Goal: Information Seeking & Learning: Learn about a topic

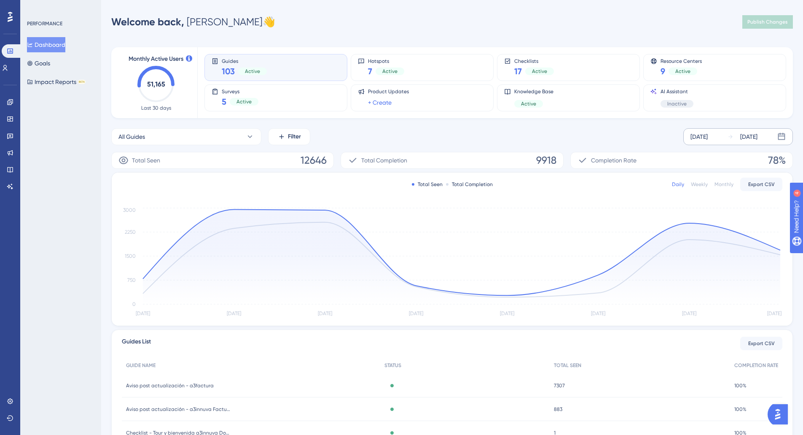
click at [735, 140] on div "[DATE]" at bounding box center [743, 137] width 30 height 10
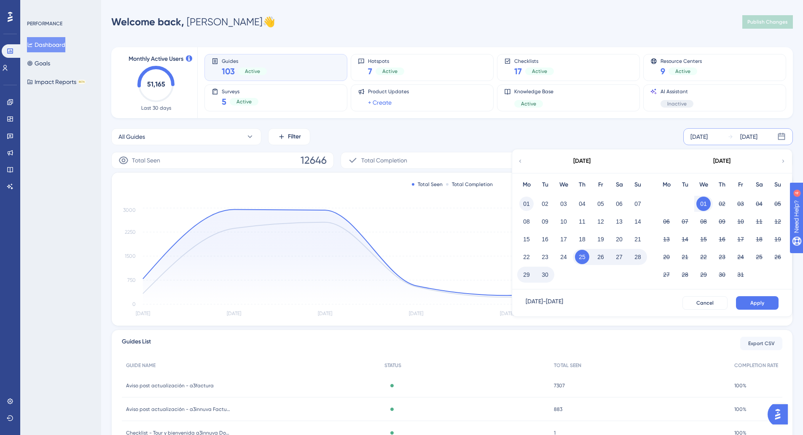
click at [531, 207] on button "01" at bounding box center [526, 203] width 14 height 14
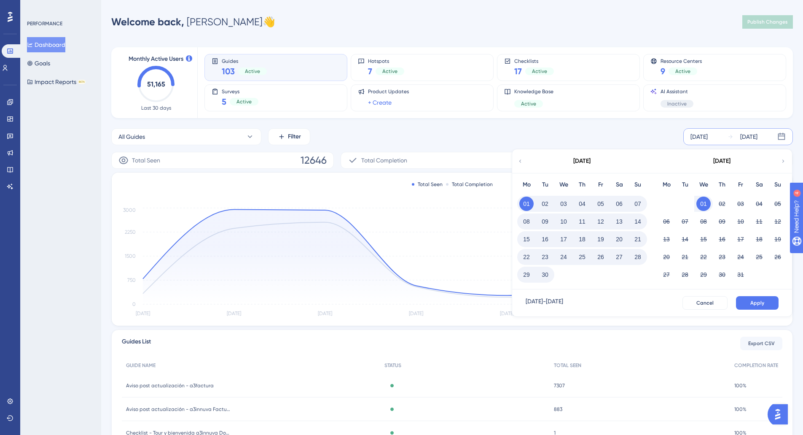
click at [546, 274] on button "30" at bounding box center [545, 274] width 14 height 14
click at [768, 301] on button "Apply" at bounding box center [757, 302] width 43 height 13
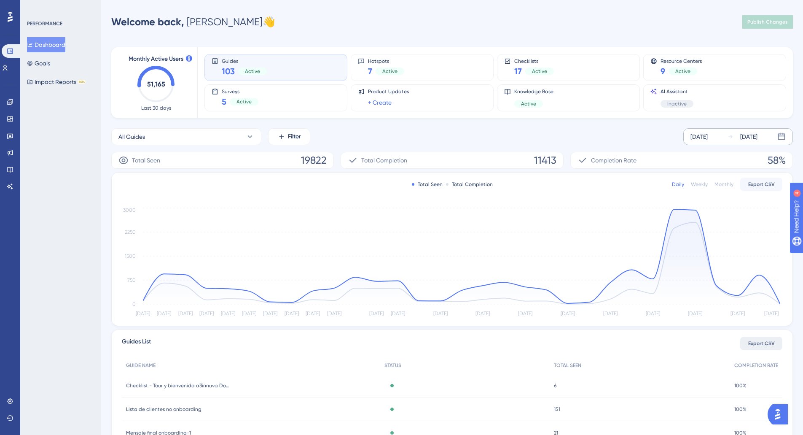
click at [759, 343] on span "Export CSV" at bounding box center [761, 343] width 27 height 7
click at [8, 105] on icon at bounding box center [9, 101] width 5 height 5
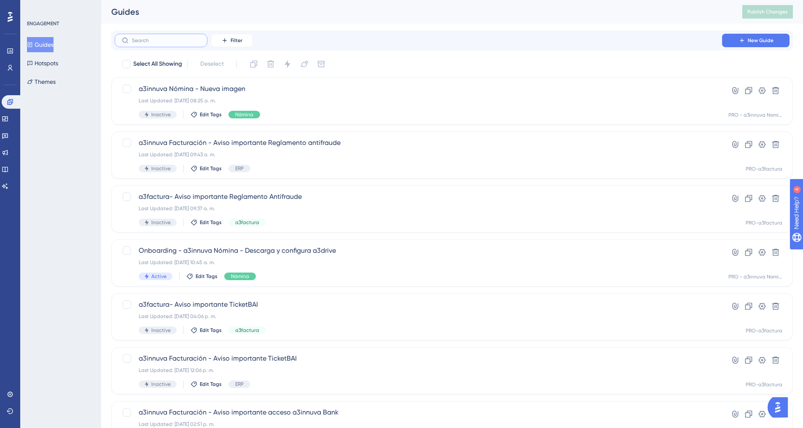
click at [162, 40] on input "text" at bounding box center [166, 41] width 68 height 6
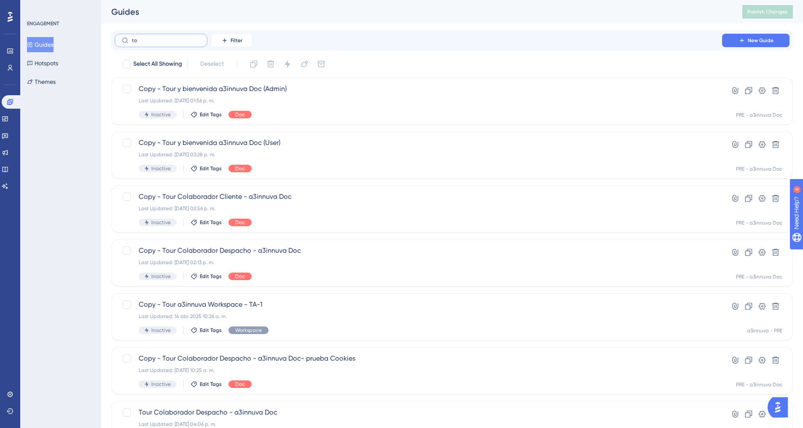
type input "t"
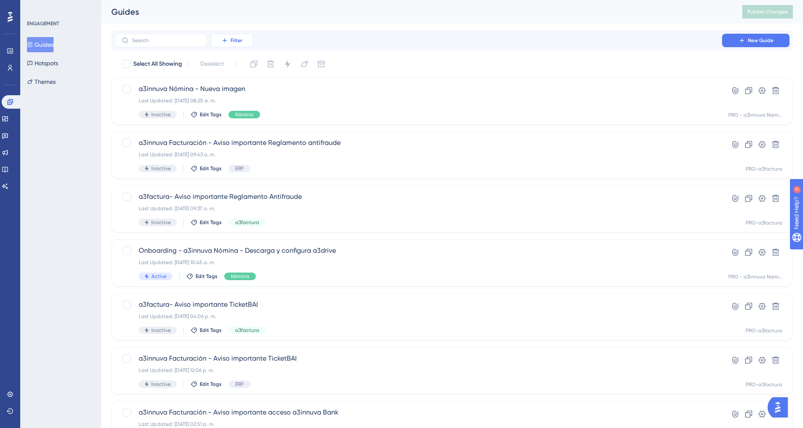
drag, startPoint x: 231, startPoint y: 39, endPoint x: 246, endPoint y: 46, distance: 16.1
click at [232, 39] on span "Filter" at bounding box center [237, 40] width 12 height 7
click at [235, 96] on span "Containers" at bounding box center [238, 98] width 30 height 10
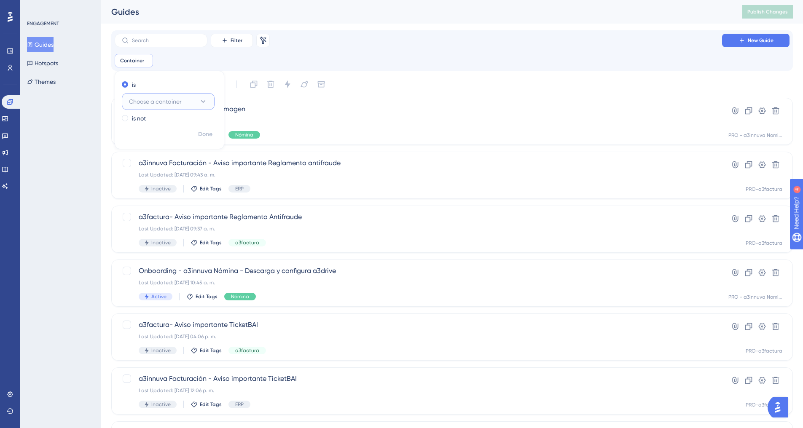
click at [199, 101] on icon at bounding box center [203, 101] width 8 height 8
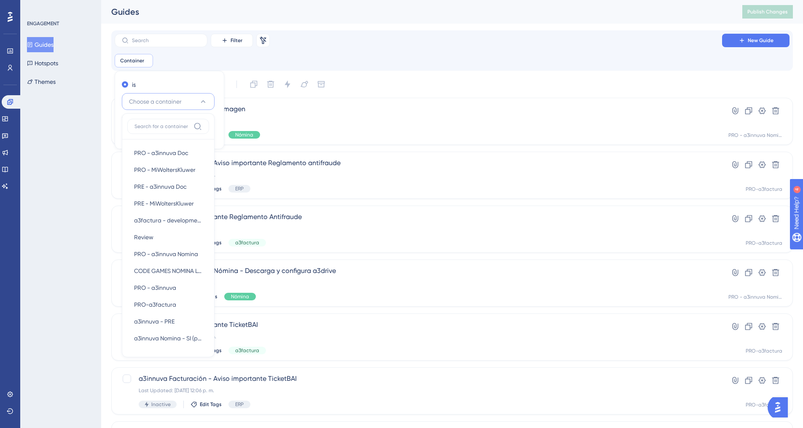
scroll to position [22, 0]
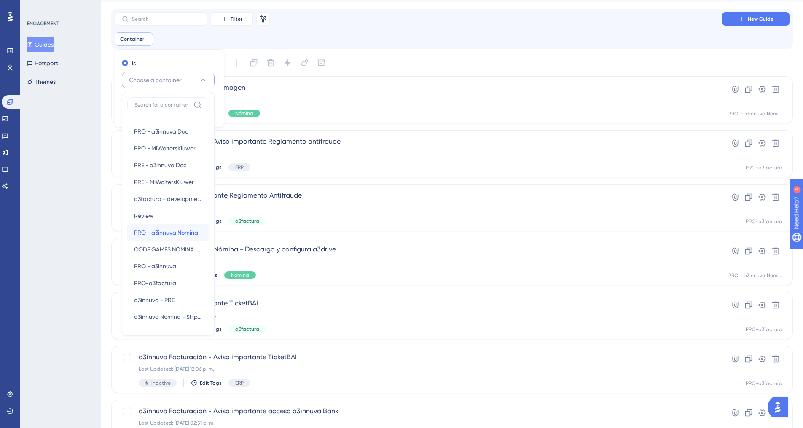
click at [169, 232] on span "PRO - a3innuva Nomina" at bounding box center [166, 233] width 64 height 10
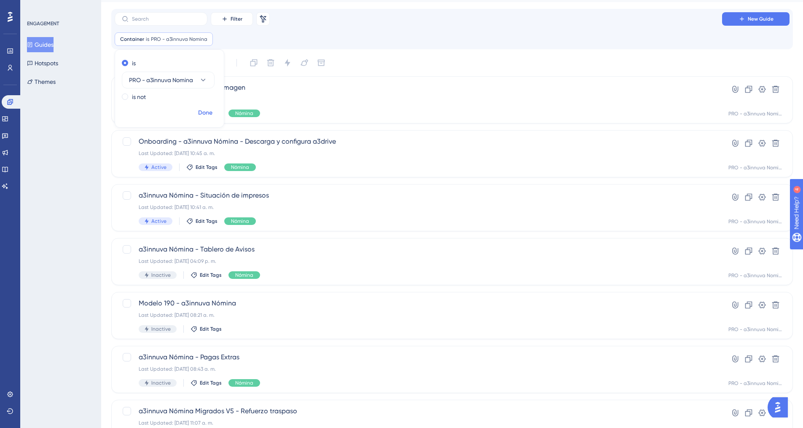
click at [205, 111] on span "Done" at bounding box center [205, 113] width 14 height 10
click at [180, 21] on input "text" at bounding box center [166, 19] width 68 height 6
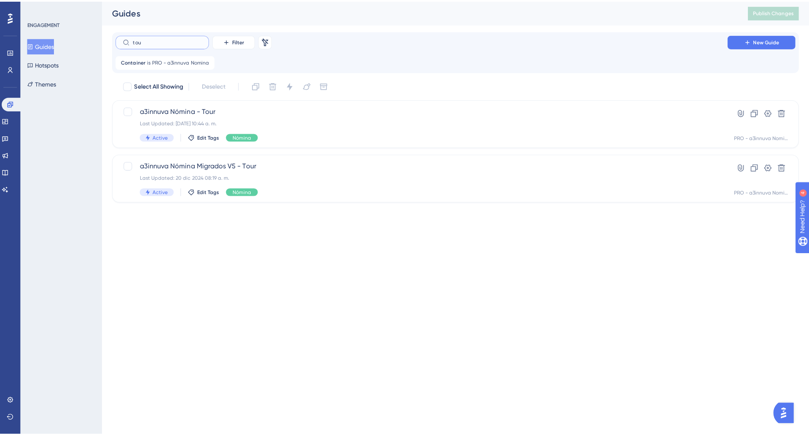
scroll to position [0, 0]
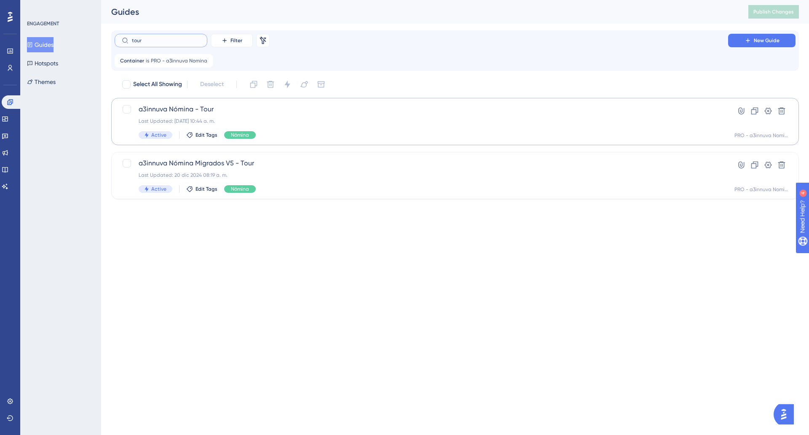
type input "tour"
click at [207, 122] on div "Last Updated: [DATE] 10:44 a. m." at bounding box center [422, 121] width 566 height 7
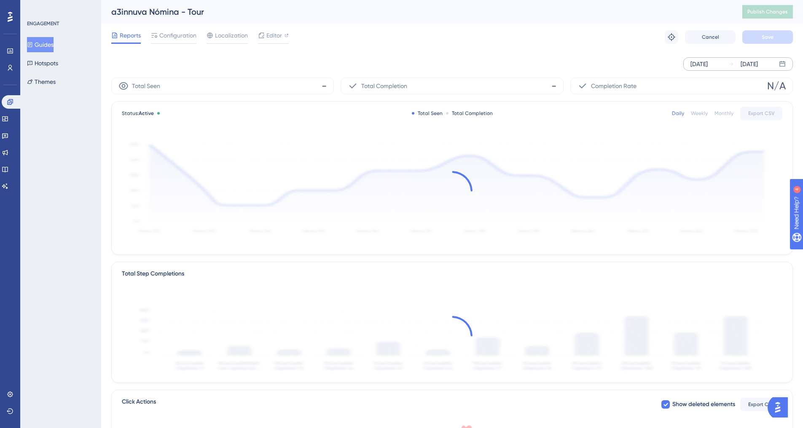
click at [730, 65] on icon at bounding box center [731, 64] width 5 height 5
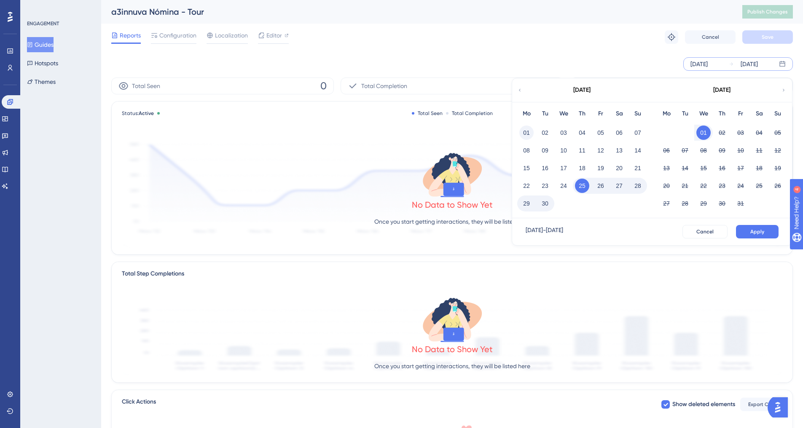
click at [525, 135] on button "01" at bounding box center [526, 133] width 14 height 14
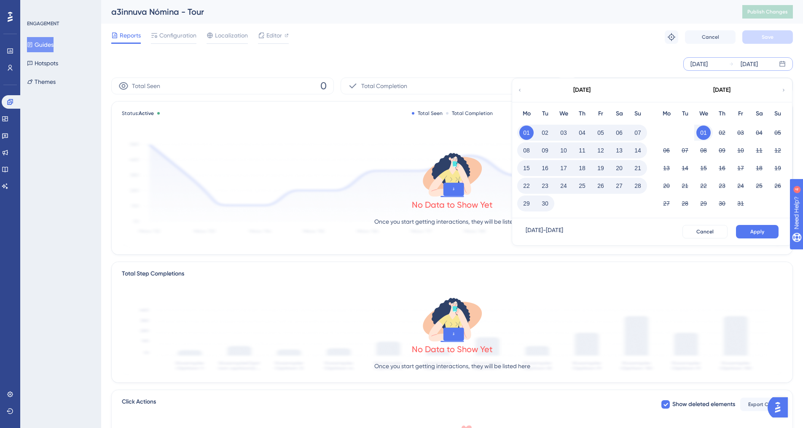
click at [543, 204] on button "30" at bounding box center [545, 203] width 14 height 14
click at [753, 231] on span "Apply" at bounding box center [757, 232] width 14 height 7
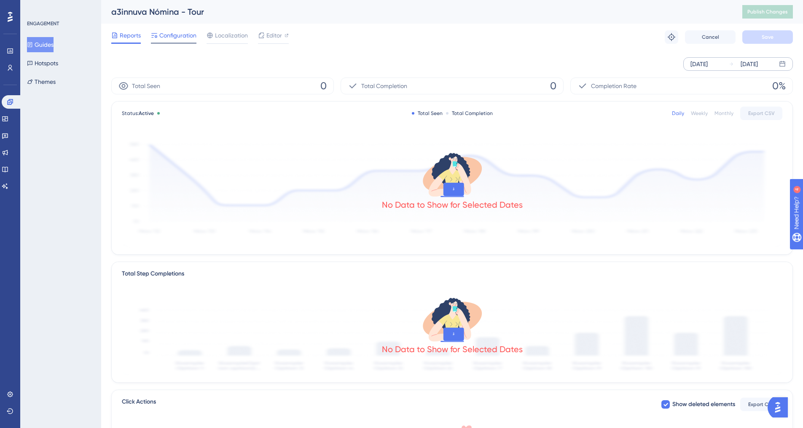
click at [171, 37] on span "Configuration" at bounding box center [177, 35] width 37 height 10
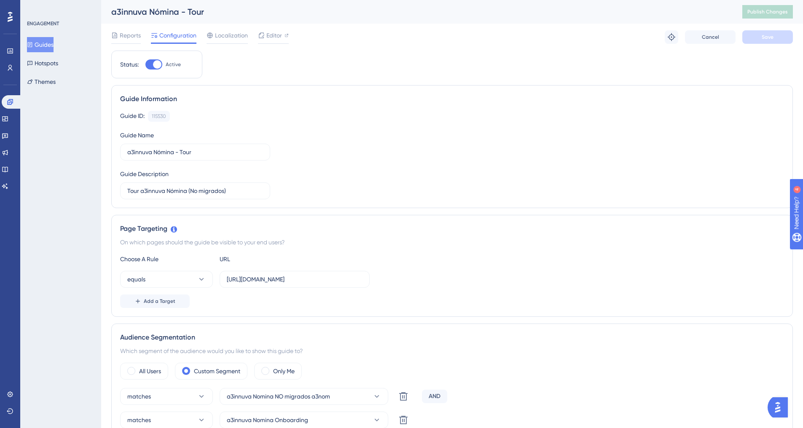
click at [54, 45] on button "Guides" at bounding box center [40, 44] width 27 height 15
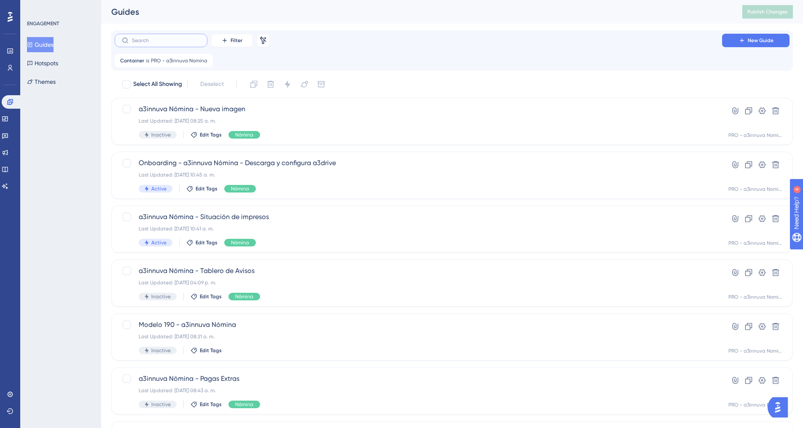
click at [162, 42] on input "text" at bounding box center [166, 41] width 68 height 6
type input "a3o"
checkbox input "true"
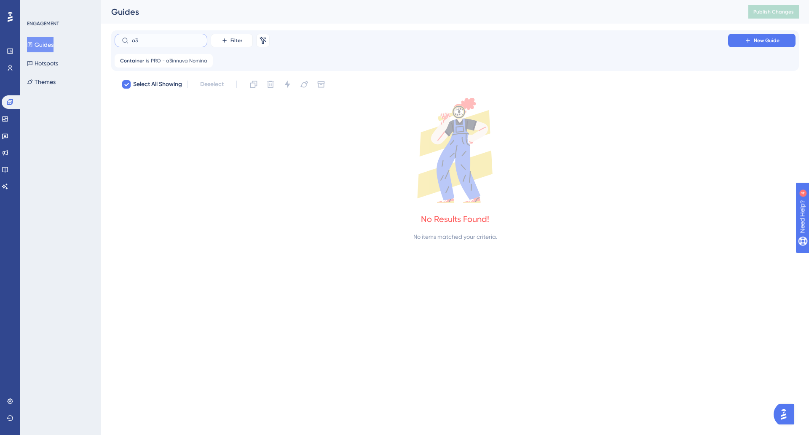
type input "a3d"
checkbox input "false"
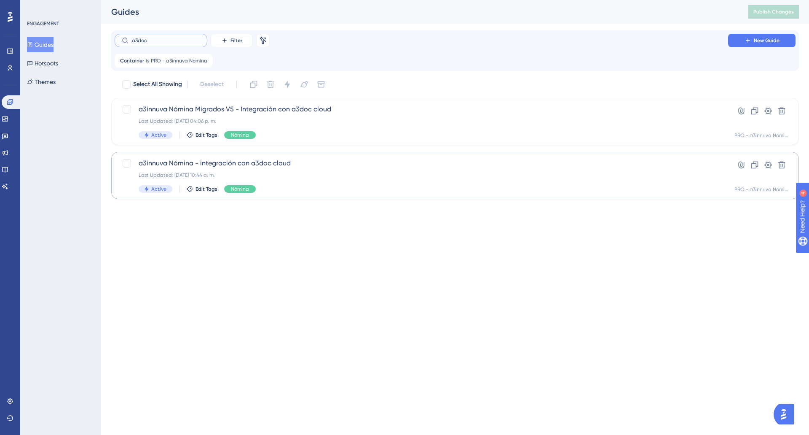
type input "a3doc"
click at [309, 166] on span "a3innuva Nómina - integración con a3doc cloud" at bounding box center [422, 163] width 566 height 10
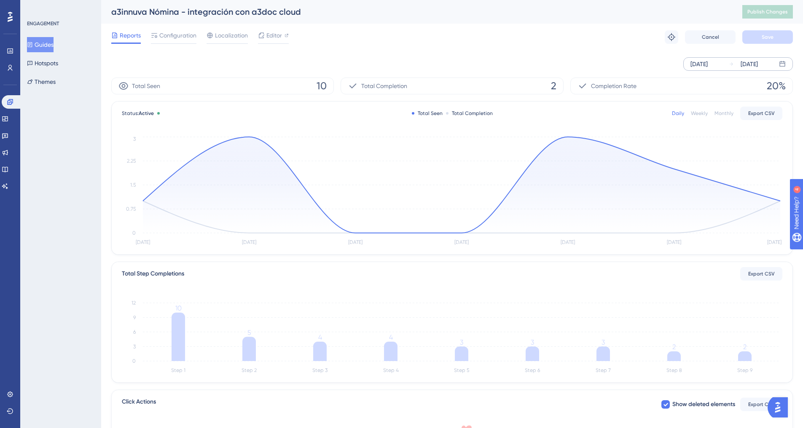
click at [708, 67] on div "[DATE]" at bounding box center [699, 64] width 17 height 10
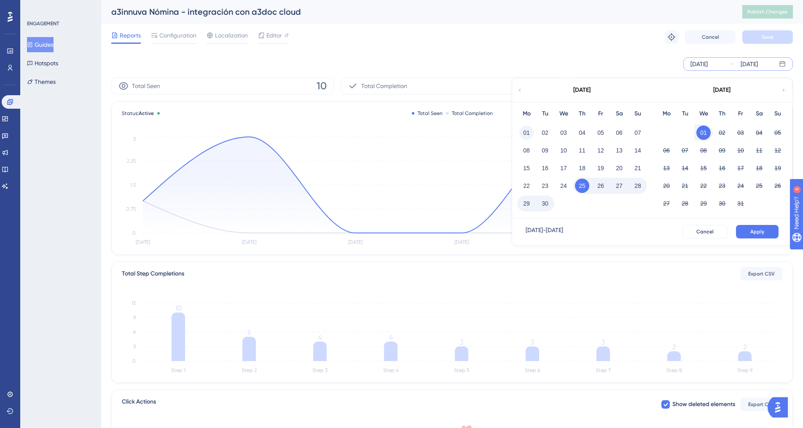
click at [526, 133] on button "01" at bounding box center [526, 133] width 14 height 14
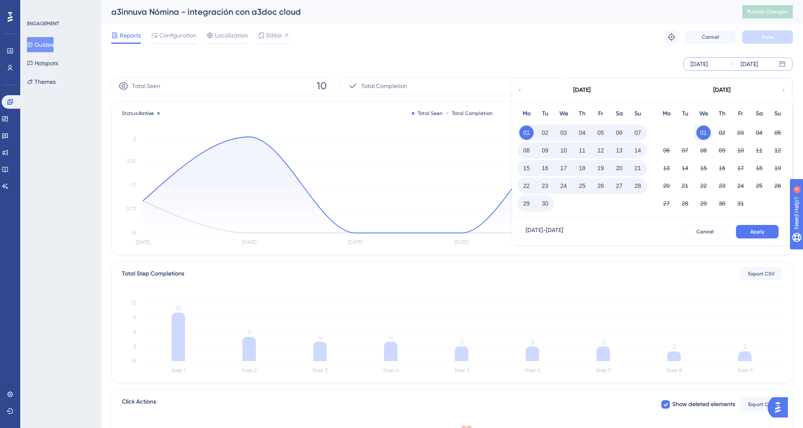
click at [546, 202] on button "30" at bounding box center [545, 203] width 14 height 14
click at [756, 234] on span "Apply" at bounding box center [757, 232] width 14 height 7
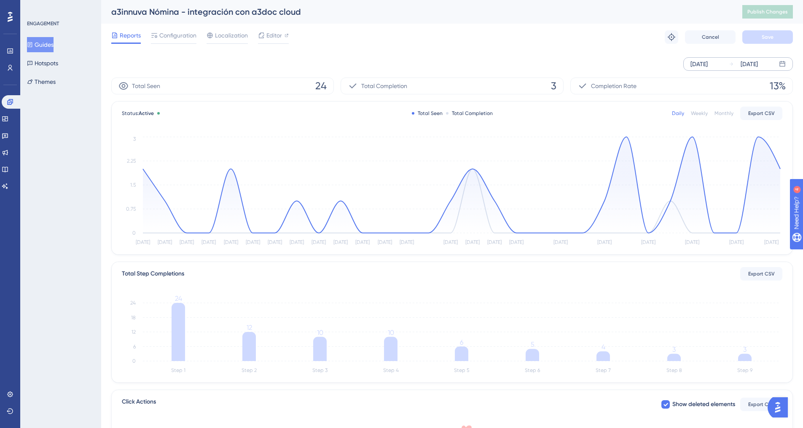
click at [122, 38] on span "Reports" at bounding box center [130, 35] width 21 height 10
click at [45, 41] on button "Guides" at bounding box center [40, 44] width 27 height 15
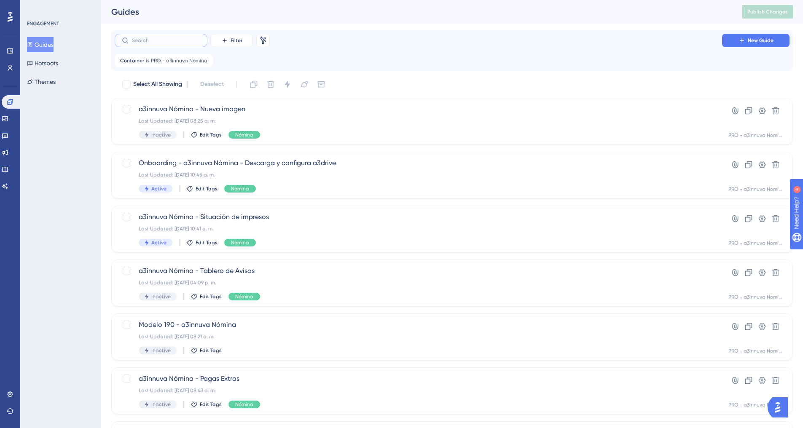
click at [151, 40] on input "text" at bounding box center [166, 41] width 68 height 6
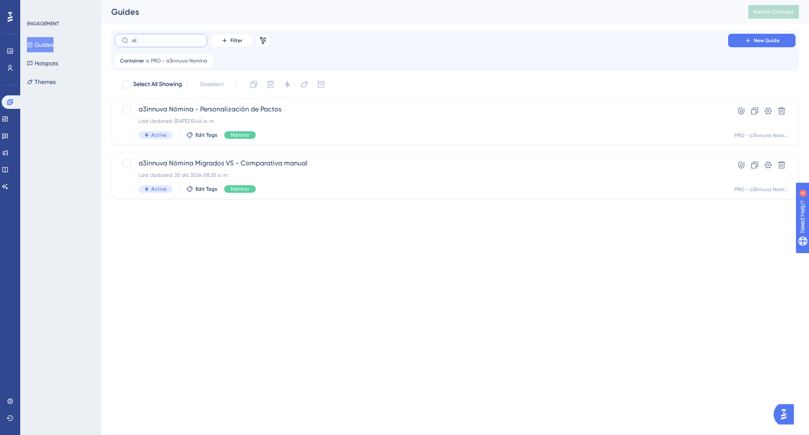
type input "alt"
checkbox input "true"
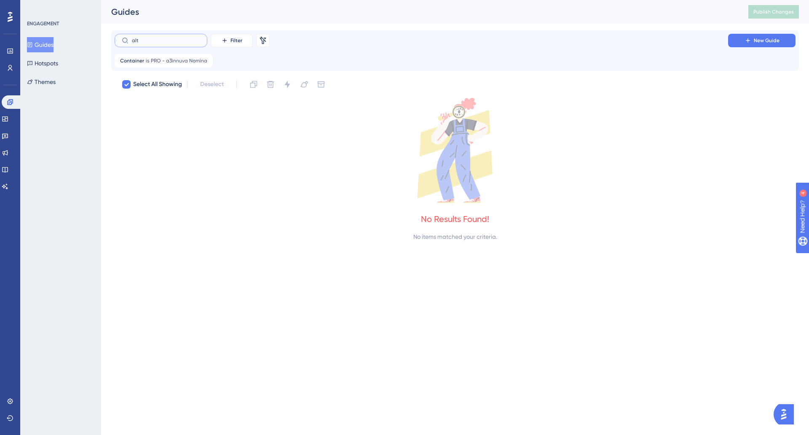
type input "al"
checkbox input "false"
type input "a"
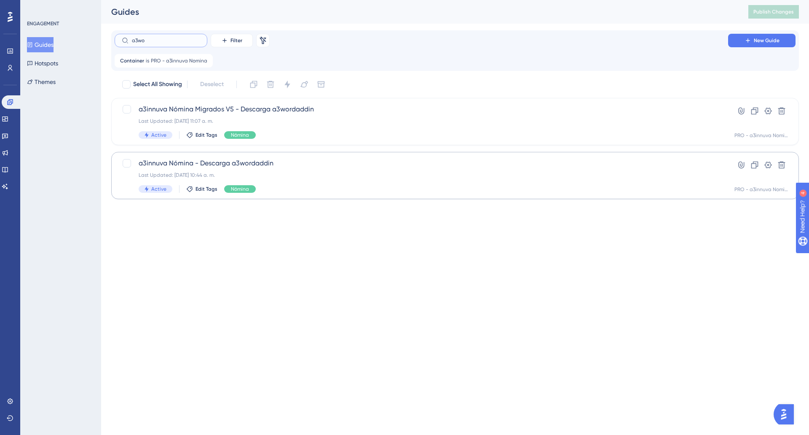
type input "a3wo"
click at [282, 164] on span "a3innuva Nómina - Descarga a3wordaddin" at bounding box center [422, 163] width 566 height 10
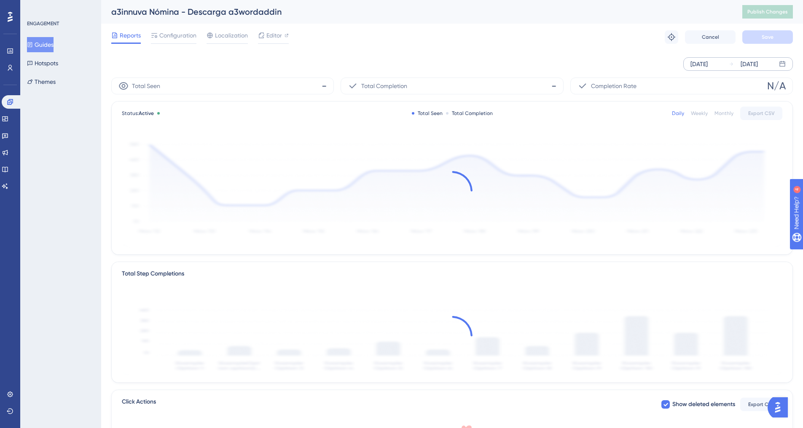
click at [708, 63] on div "[DATE]" at bounding box center [699, 64] width 17 height 10
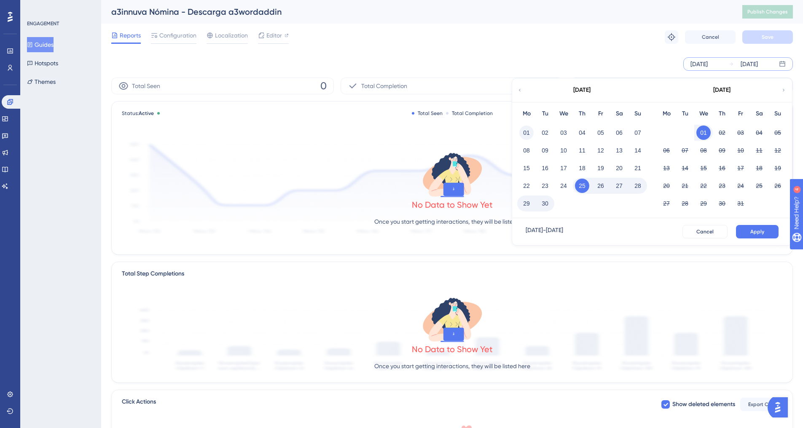
click at [528, 134] on button "01" at bounding box center [526, 133] width 14 height 14
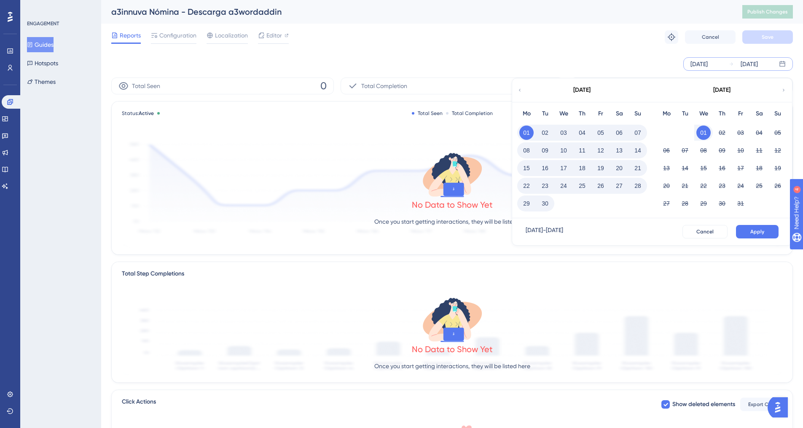
click at [547, 205] on button "30" at bounding box center [545, 203] width 14 height 14
click at [756, 231] on span "Apply" at bounding box center [757, 232] width 14 height 7
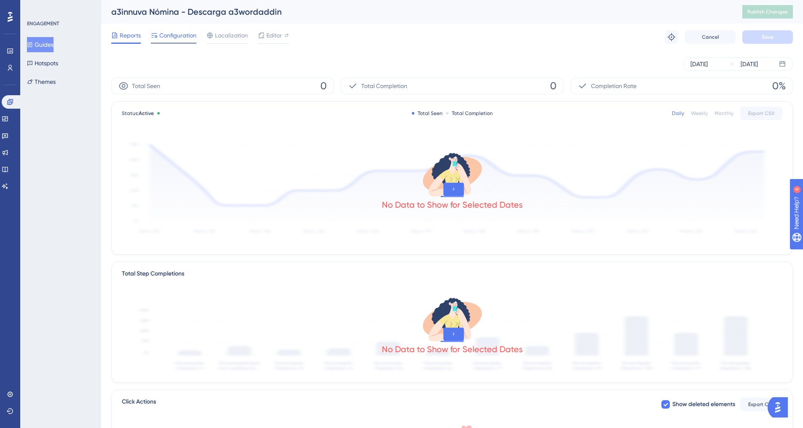
drag, startPoint x: 52, startPoint y: 39, endPoint x: 172, endPoint y: 41, distance: 120.6
click at [52, 39] on button "Guides" at bounding box center [40, 44] width 27 height 15
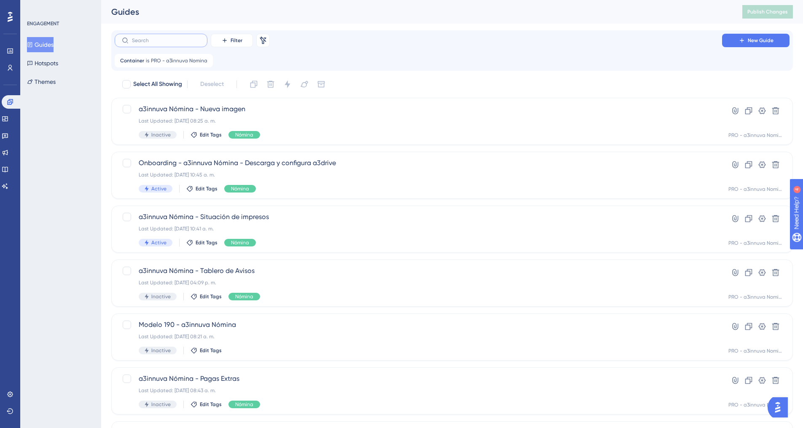
click at [184, 43] on input "text" at bounding box center [166, 41] width 68 height 6
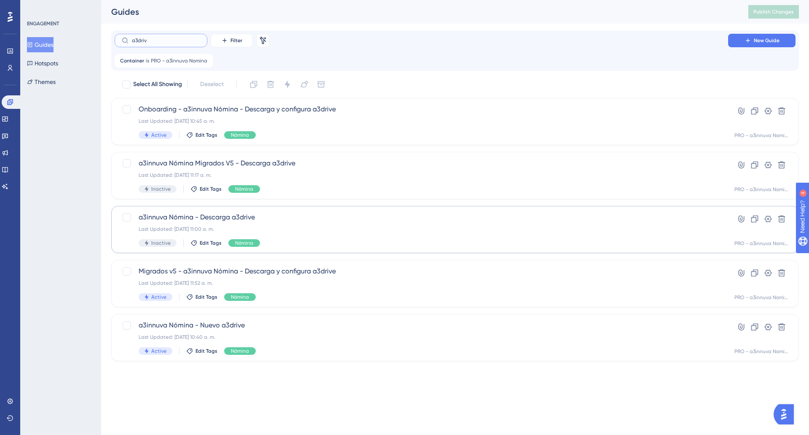
type input "a3driv"
click at [271, 226] on div "Last Updated: [DATE] 11:00 a. m." at bounding box center [422, 229] width 566 height 7
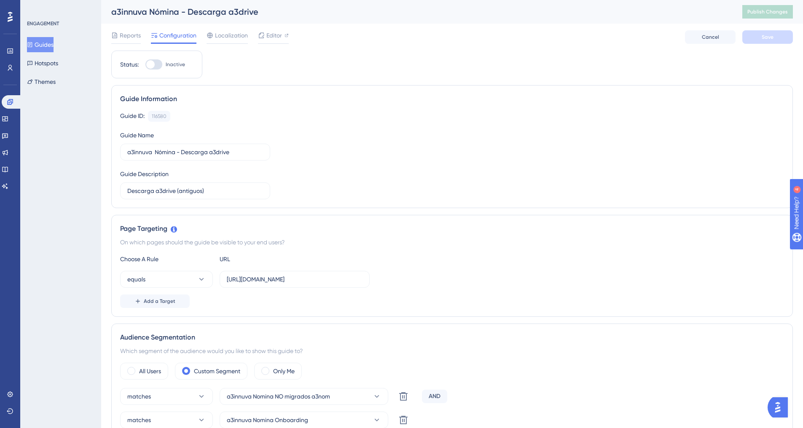
click at [46, 46] on button "Guides" at bounding box center [40, 44] width 27 height 15
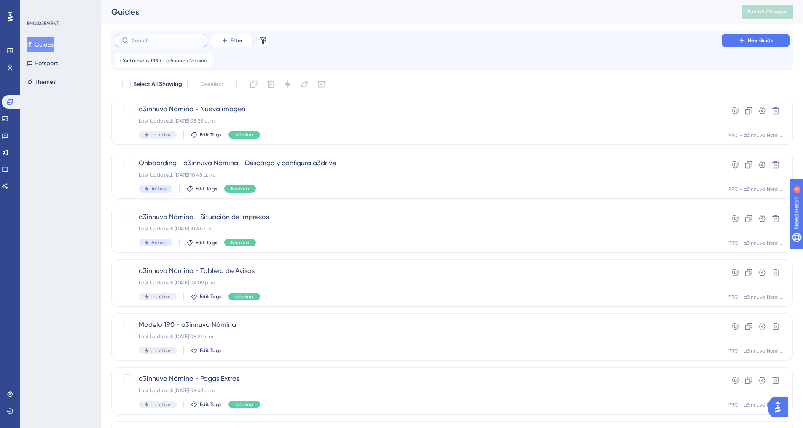
click at [149, 39] on input "text" at bounding box center [166, 41] width 68 height 6
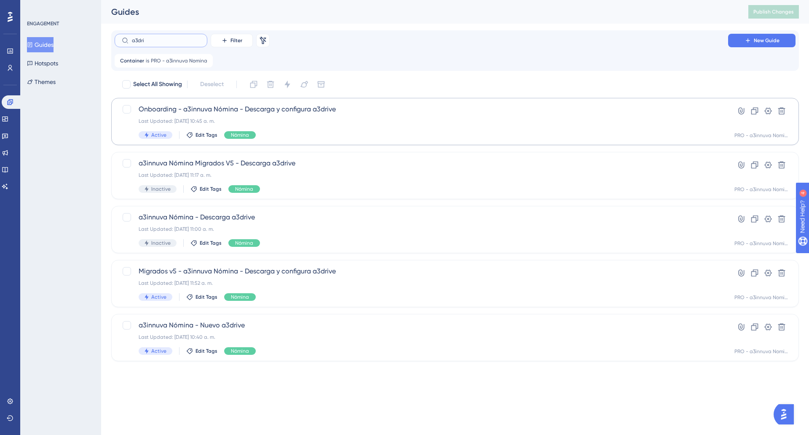
type input "a3dri"
click at [270, 115] on div "Onboarding - a3innuva Nómina - Descarga y configura a3drive Last Updated: [DATE…" at bounding box center [422, 121] width 566 height 35
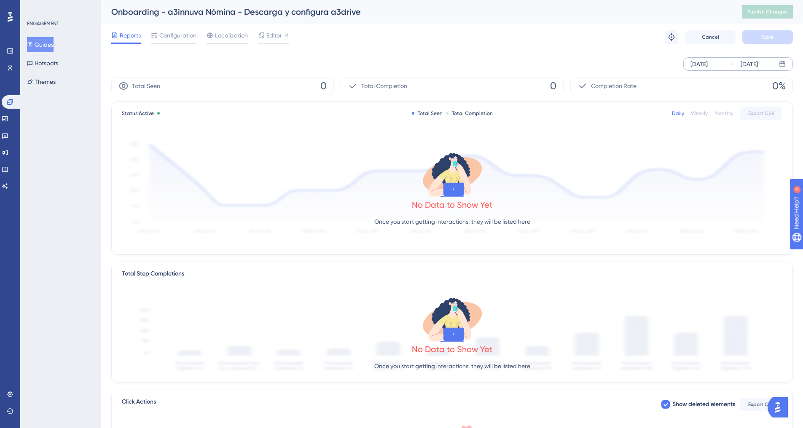
click at [743, 67] on div "[DATE]" at bounding box center [749, 64] width 17 height 10
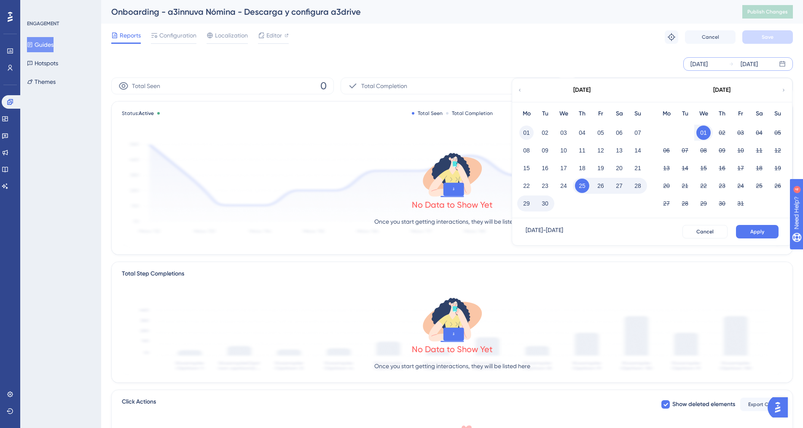
click at [532, 130] on button "01" at bounding box center [526, 133] width 14 height 14
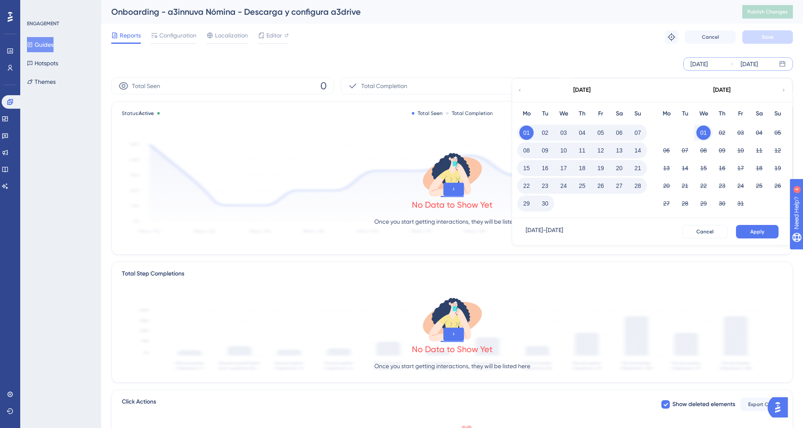
click at [546, 205] on button "30" at bounding box center [545, 203] width 14 height 14
click at [758, 233] on span "Apply" at bounding box center [757, 232] width 14 height 7
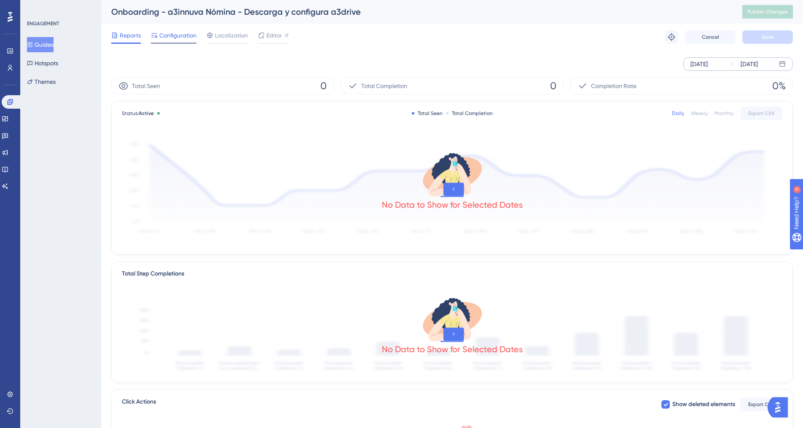
click at [166, 35] on span "Configuration" at bounding box center [177, 35] width 37 height 10
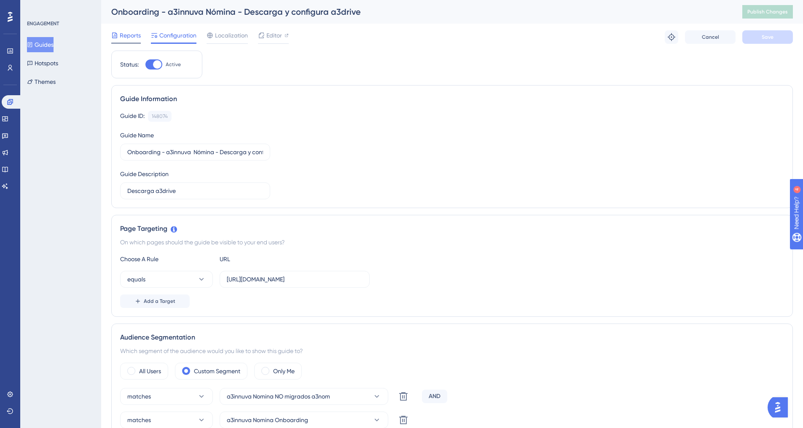
click at [123, 35] on span "Reports" at bounding box center [130, 35] width 21 height 10
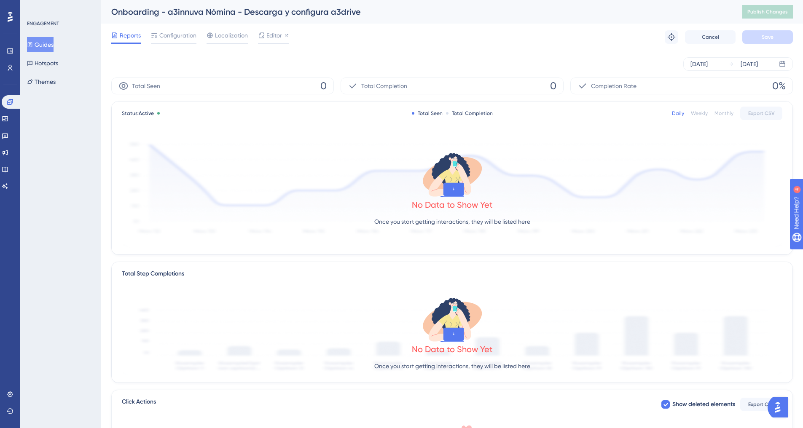
click at [38, 40] on button "Guides" at bounding box center [40, 44] width 27 height 15
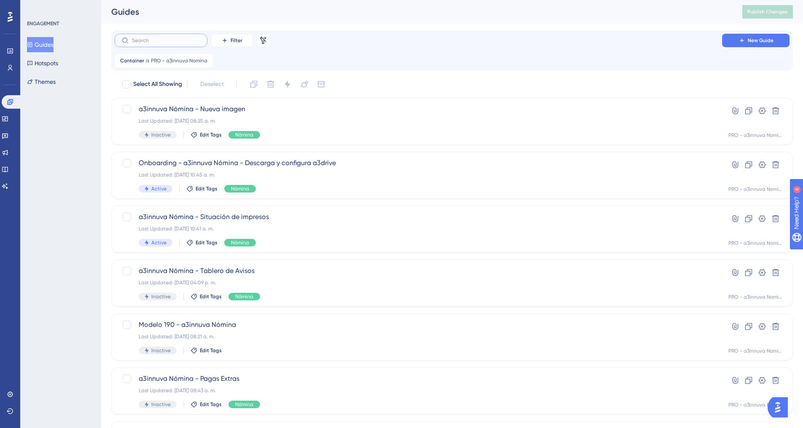
click at [178, 42] on input "text" at bounding box center [166, 41] width 68 height 6
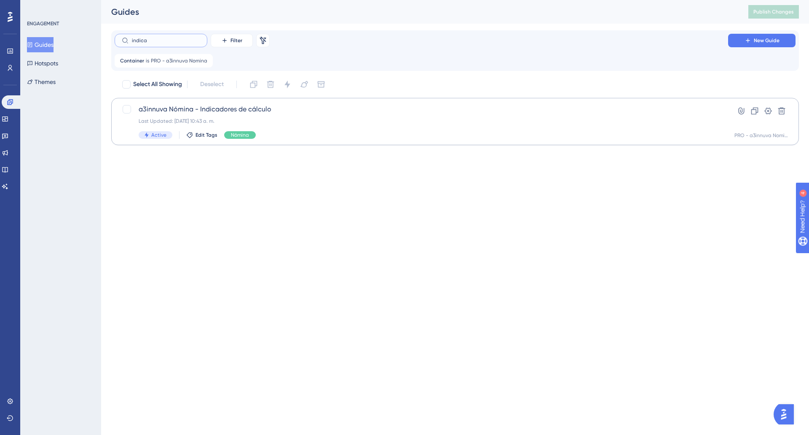
type input "indica"
click at [264, 111] on span "a3innuva Nómina - Indicadores de cálculo" at bounding box center [422, 109] width 566 height 10
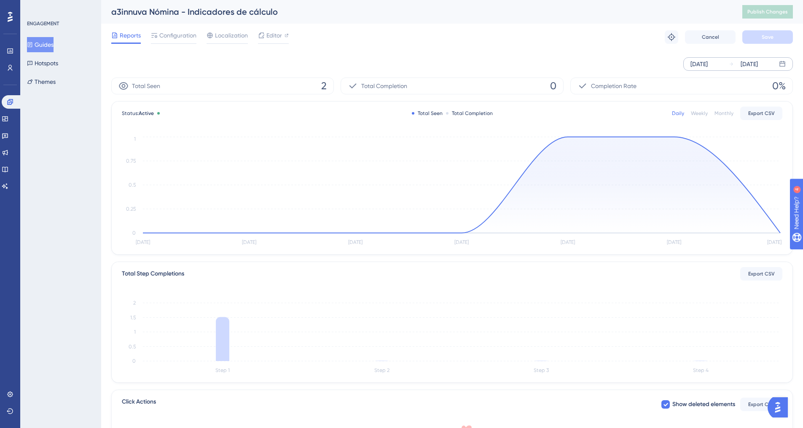
click at [735, 63] on div "[DATE]" at bounding box center [743, 64] width 29 height 10
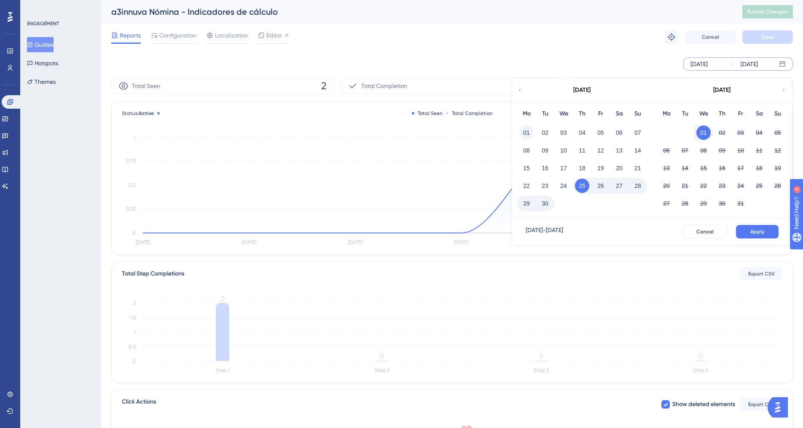
click at [530, 133] on button "01" at bounding box center [526, 133] width 14 height 14
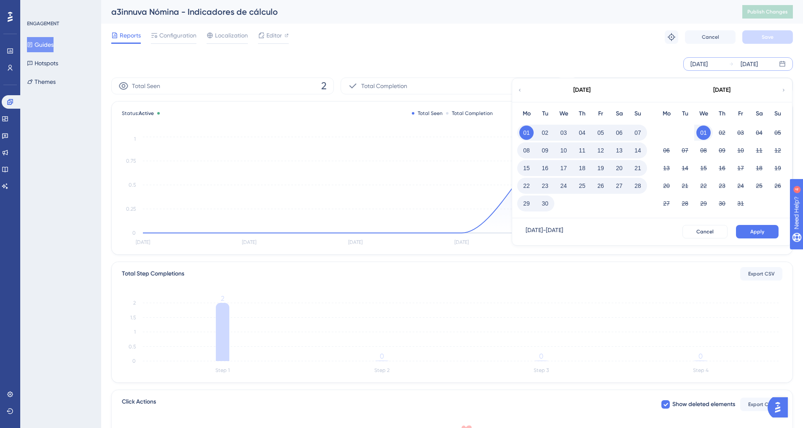
click at [549, 203] on button "30" at bounding box center [545, 203] width 14 height 14
click at [746, 230] on button "Apply" at bounding box center [757, 231] width 43 height 13
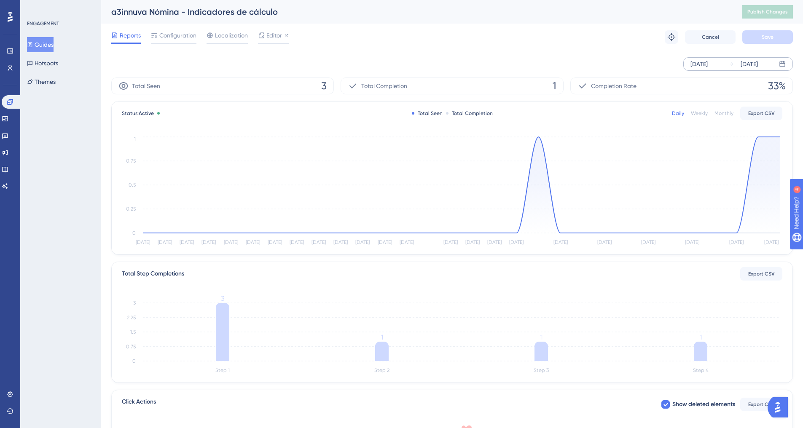
click at [45, 43] on button "Guides" at bounding box center [40, 44] width 27 height 15
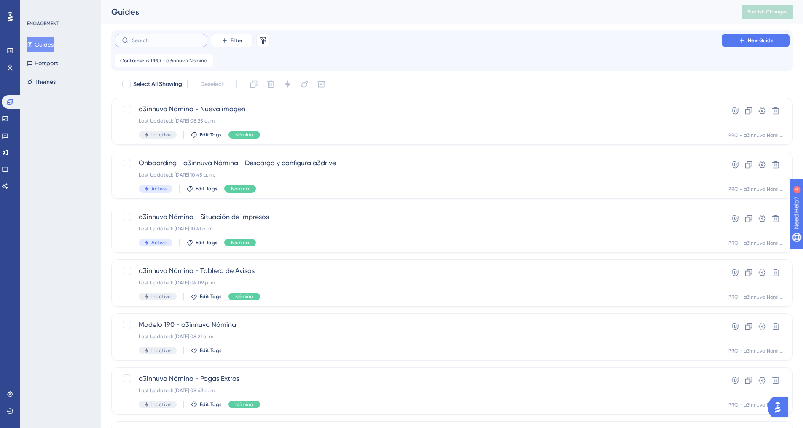
click at [177, 43] on input "text" at bounding box center [166, 41] width 68 height 6
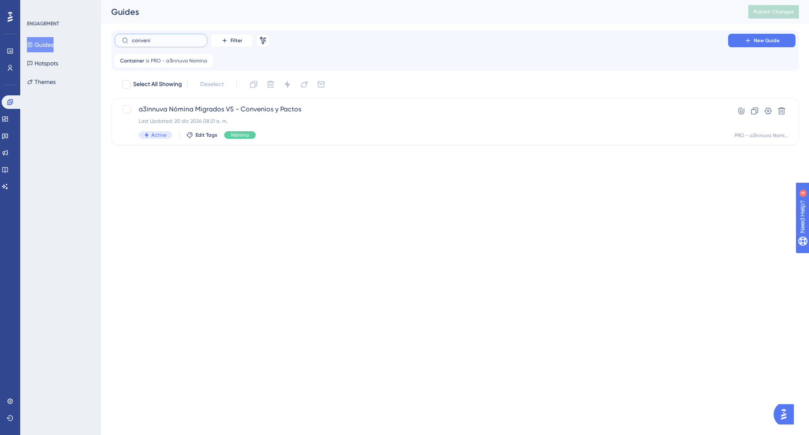
type input "conveni"
drag, startPoint x: 179, startPoint y: 43, endPoint x: 113, endPoint y: 38, distance: 66.0
click at [113, 38] on div "conveni Filter Remove Filters New Guide Container is PRO - a3innuva Nomina PRO …" at bounding box center [455, 50] width 688 height 40
click at [46, 45] on button "Guides" at bounding box center [40, 44] width 27 height 15
click at [52, 65] on button "Hotspots" at bounding box center [42, 63] width 31 height 15
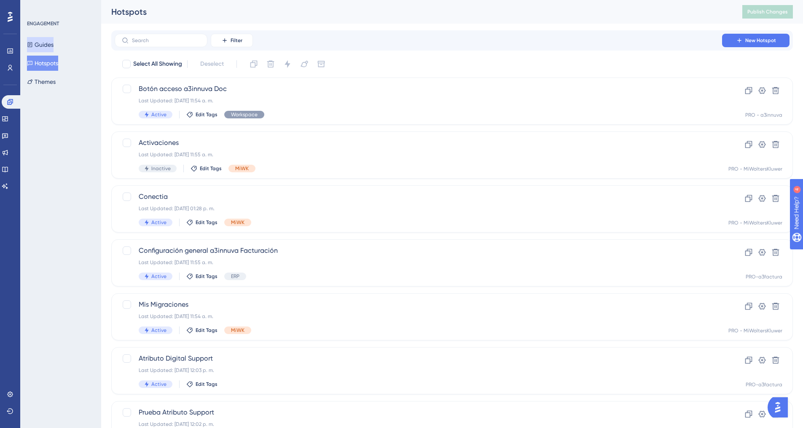
click at [53, 45] on button "Guides" at bounding box center [40, 44] width 27 height 15
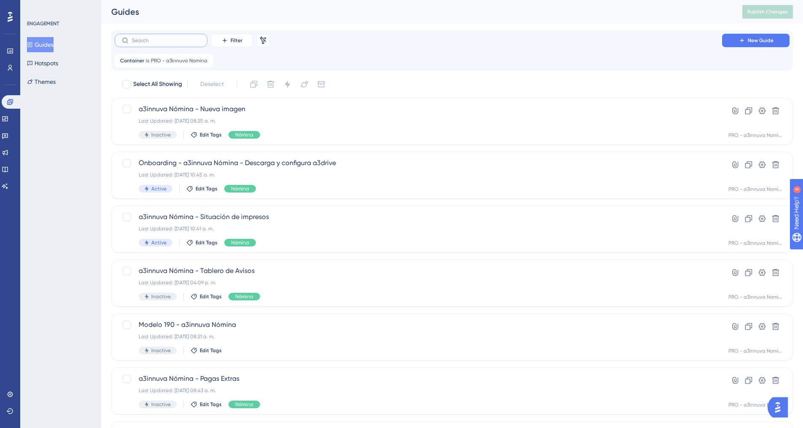
click at [167, 38] on input "text" at bounding box center [166, 41] width 68 height 6
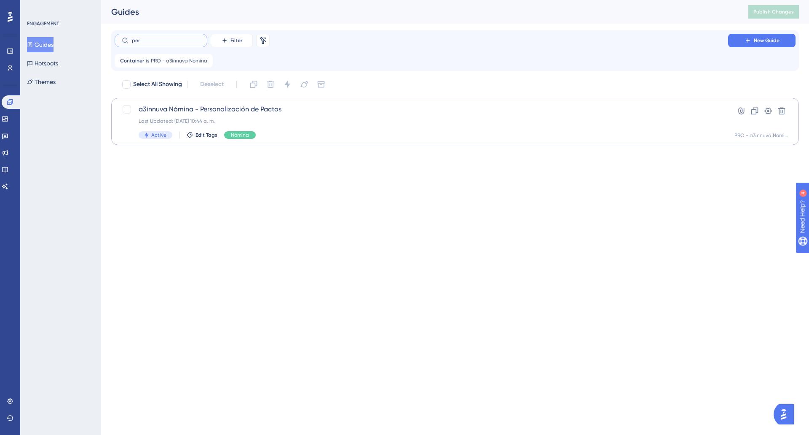
type input "per"
click at [286, 118] on div "Last Updated: [DATE] 10:44 a. m." at bounding box center [422, 121] width 566 height 7
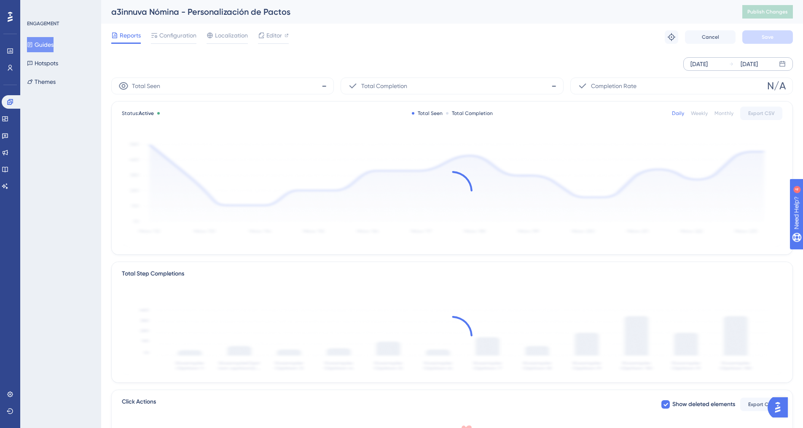
click at [708, 65] on div "[DATE]" at bounding box center [699, 64] width 17 height 10
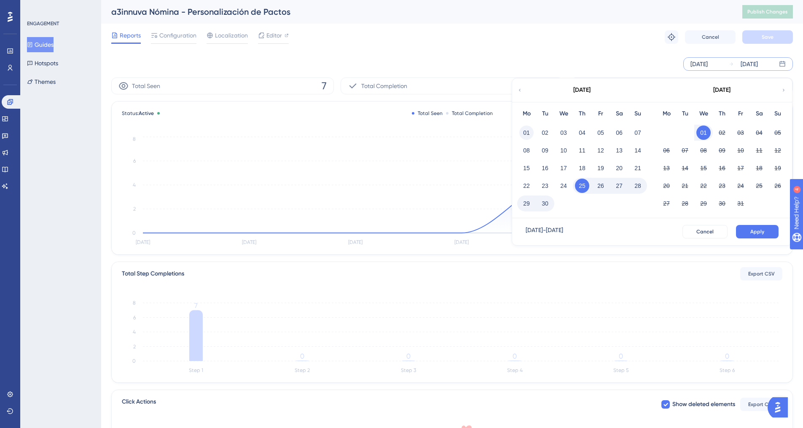
click at [532, 132] on button "01" at bounding box center [526, 133] width 14 height 14
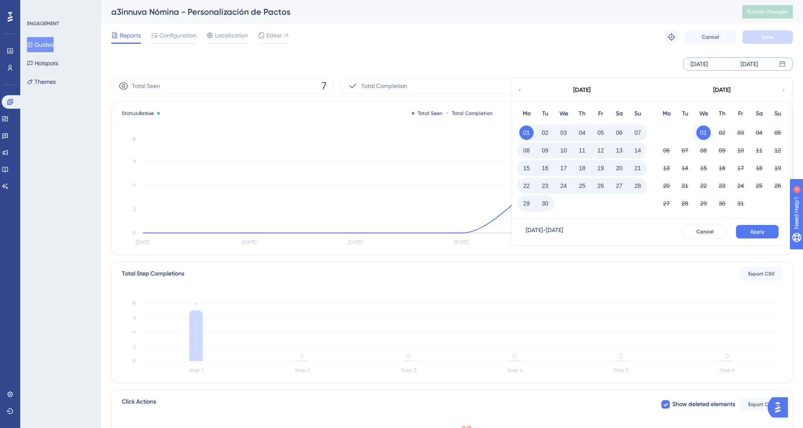
click at [546, 204] on button "30" at bounding box center [545, 203] width 14 height 14
click at [748, 232] on button "Apply" at bounding box center [757, 231] width 43 height 13
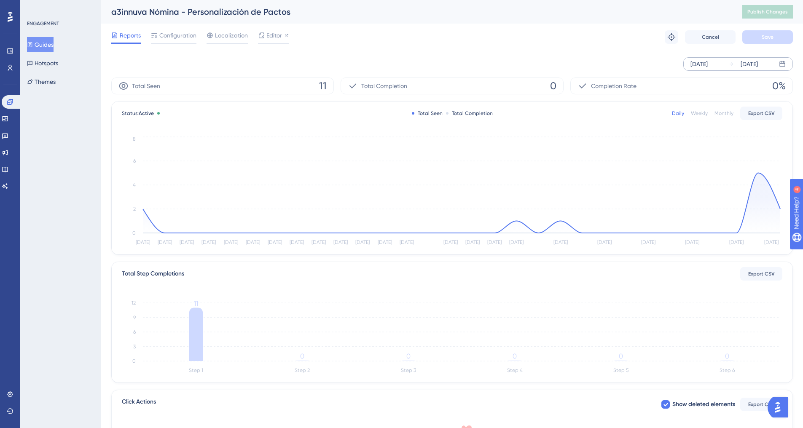
click at [38, 43] on button "Guides" at bounding box center [40, 44] width 27 height 15
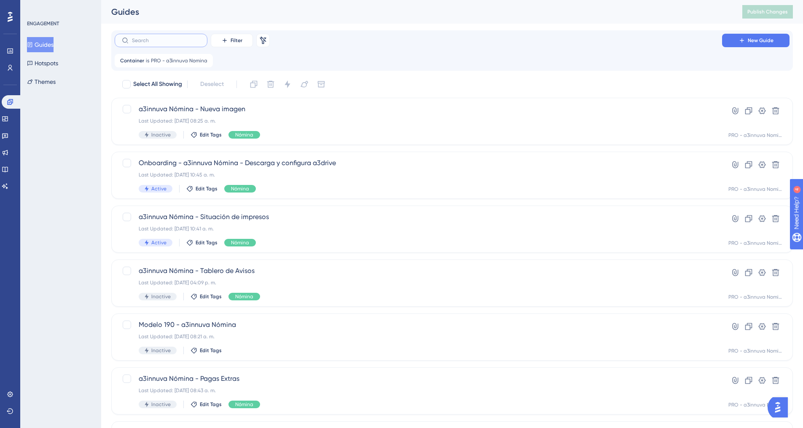
click at [146, 39] on input "text" at bounding box center [166, 41] width 68 height 6
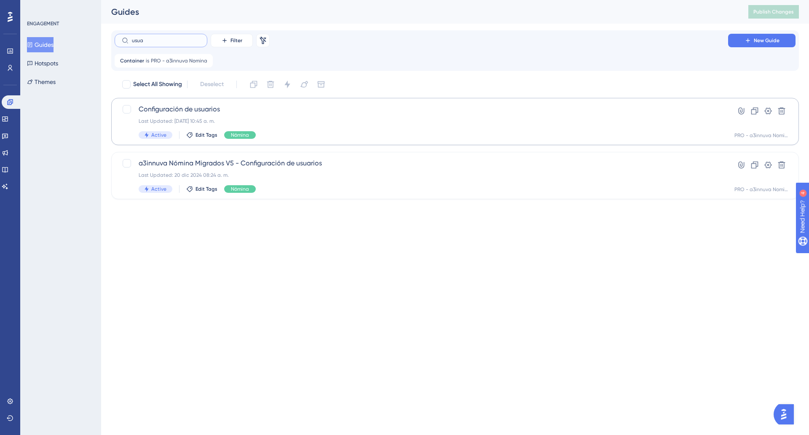
type input "usua"
click at [208, 118] on div "Last Updated: [DATE] 10:45 a. m." at bounding box center [422, 121] width 566 height 7
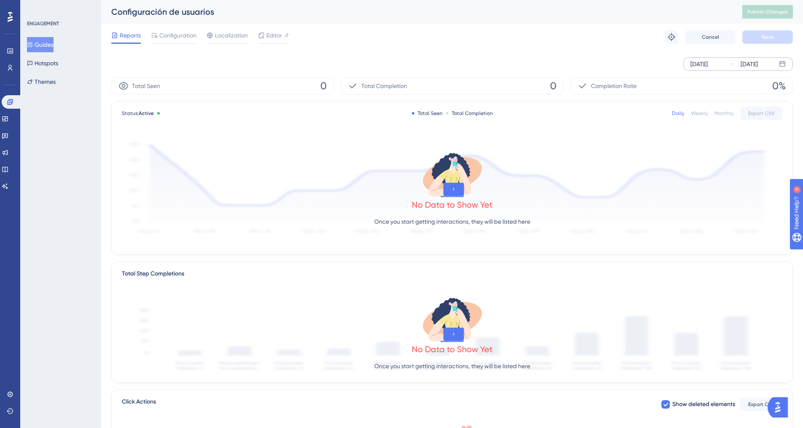
click at [724, 65] on div "[DATE] [DATE]" at bounding box center [738, 63] width 110 height 13
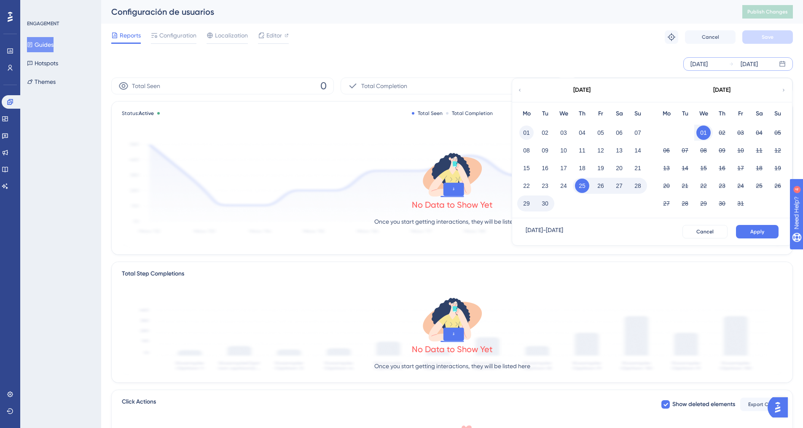
click at [527, 136] on button "01" at bounding box center [526, 133] width 14 height 14
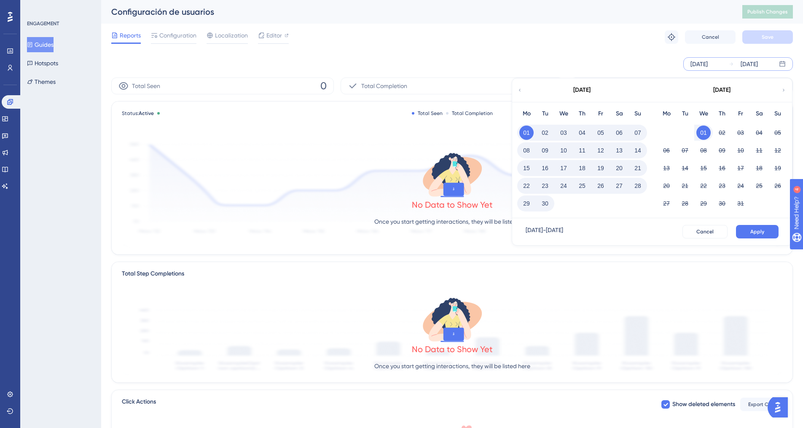
click at [546, 199] on button "30" at bounding box center [545, 203] width 14 height 14
click at [755, 230] on span "Apply" at bounding box center [757, 232] width 14 height 7
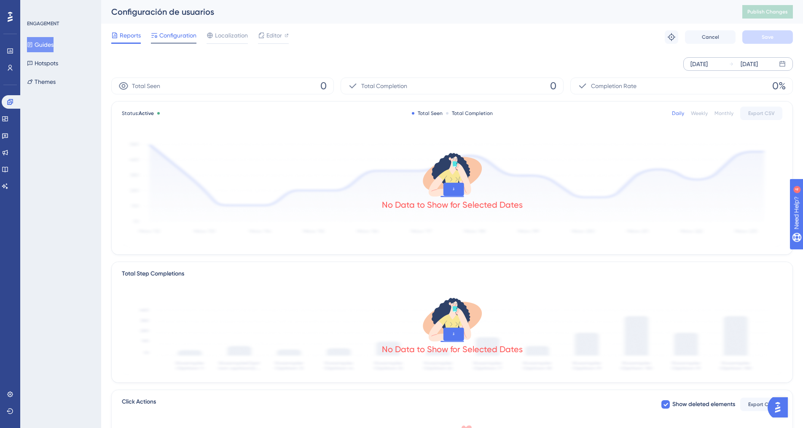
click at [172, 36] on span "Configuration" at bounding box center [177, 35] width 37 height 10
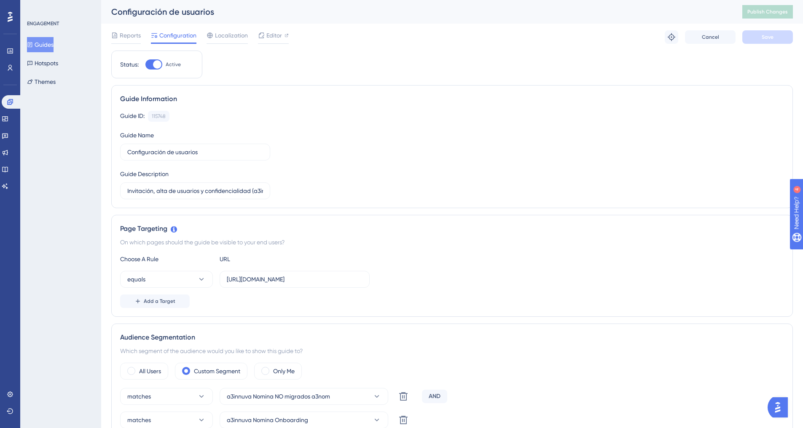
click at [52, 46] on button "Guides" at bounding box center [40, 44] width 27 height 15
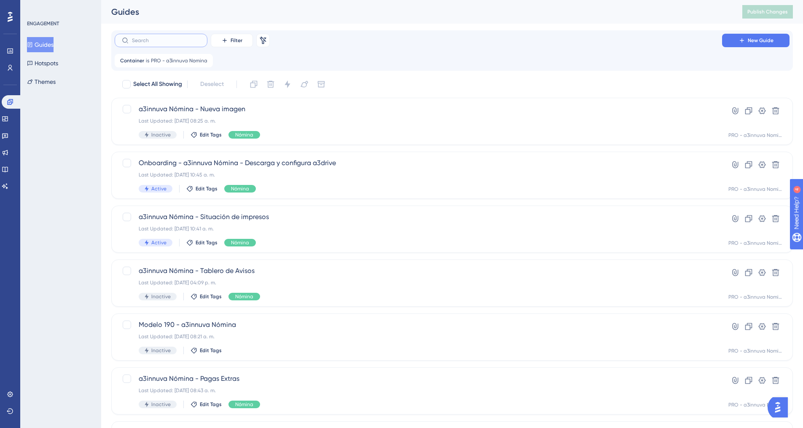
click at [156, 42] on input "text" at bounding box center [166, 41] width 68 height 6
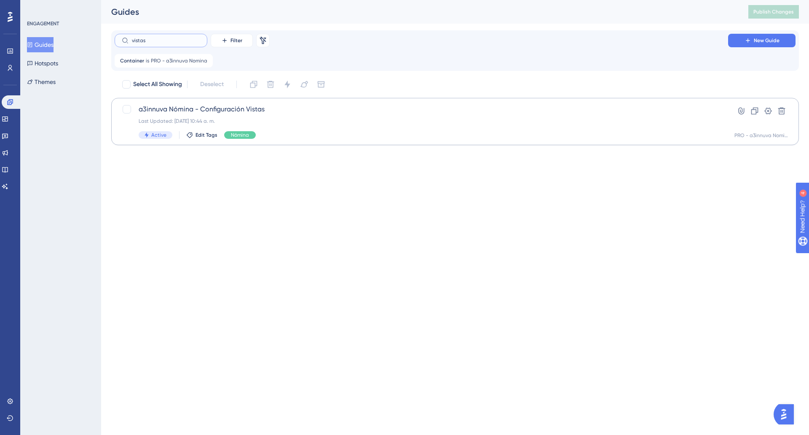
type input "vistas"
click at [323, 117] on div "a3innuva Nómina - Configuración Vistas Last Updated: [DATE] 10:44 a. m. Active …" at bounding box center [422, 121] width 566 height 35
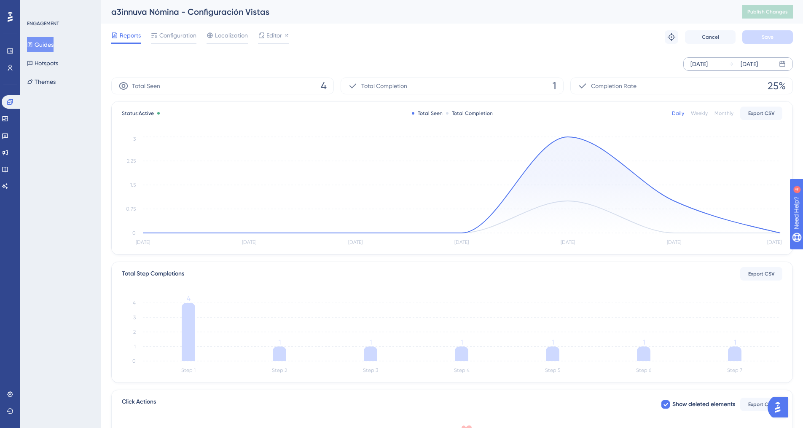
click at [708, 68] on div "[DATE]" at bounding box center [699, 64] width 17 height 10
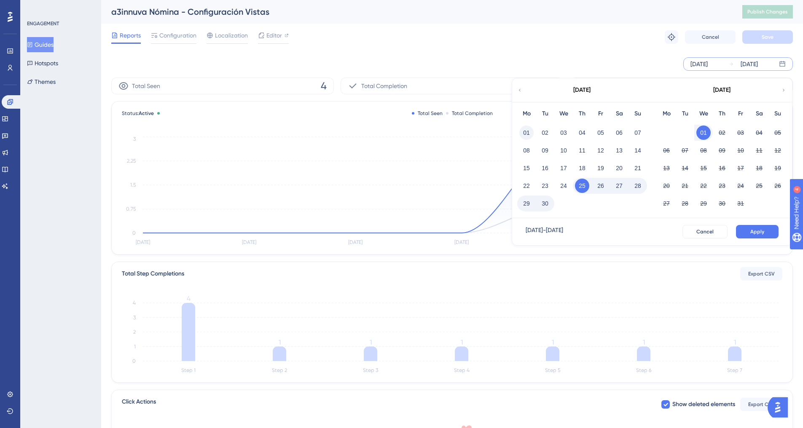
click at [524, 134] on button "01" at bounding box center [526, 133] width 14 height 14
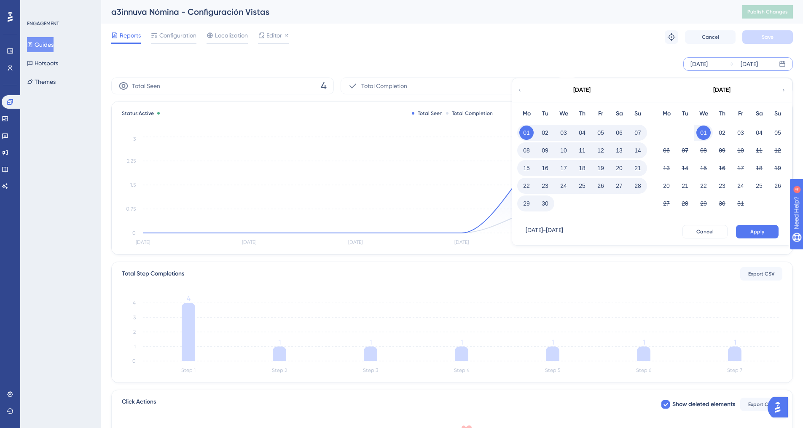
click at [548, 206] on button "30" at bounding box center [545, 203] width 14 height 14
click at [749, 231] on button "Apply" at bounding box center [757, 231] width 43 height 13
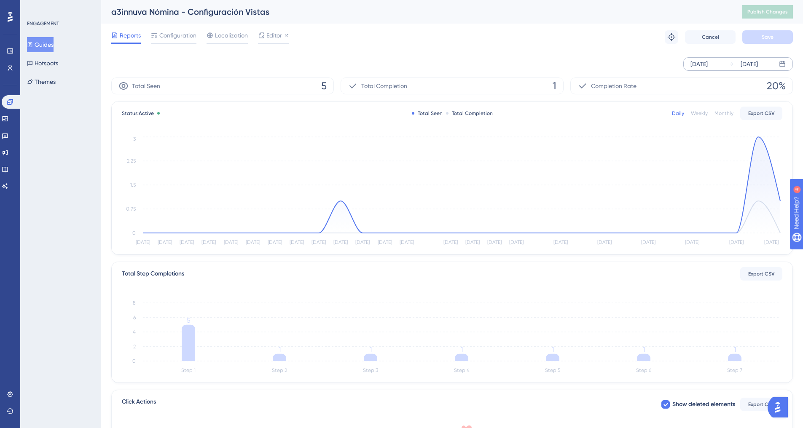
drag, startPoint x: 52, startPoint y: 47, endPoint x: 95, endPoint y: 46, distance: 43.4
click at [52, 47] on button "Guides" at bounding box center [40, 44] width 27 height 15
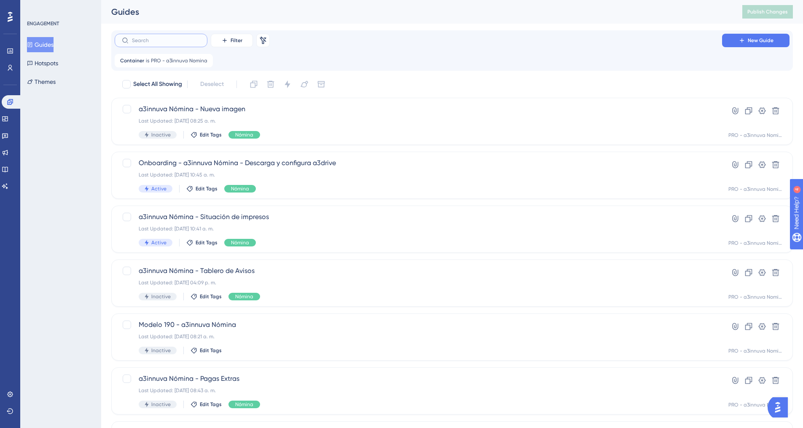
click at [164, 40] on input "text" at bounding box center [166, 41] width 68 height 6
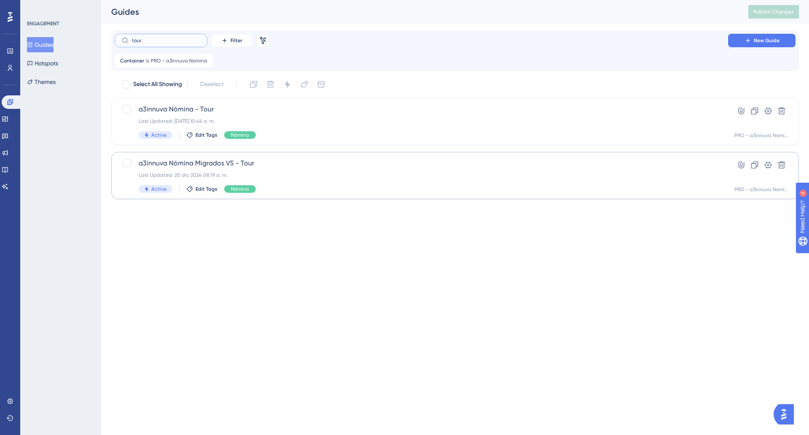
type input "tour"
click at [215, 166] on span "a3innuva Nómina Migrados V5 - Tour" at bounding box center [422, 163] width 566 height 10
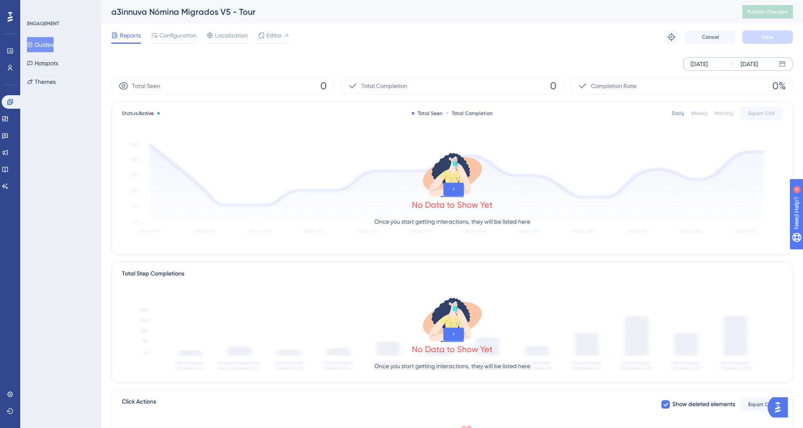
click at [708, 68] on div "[DATE]" at bounding box center [699, 64] width 17 height 10
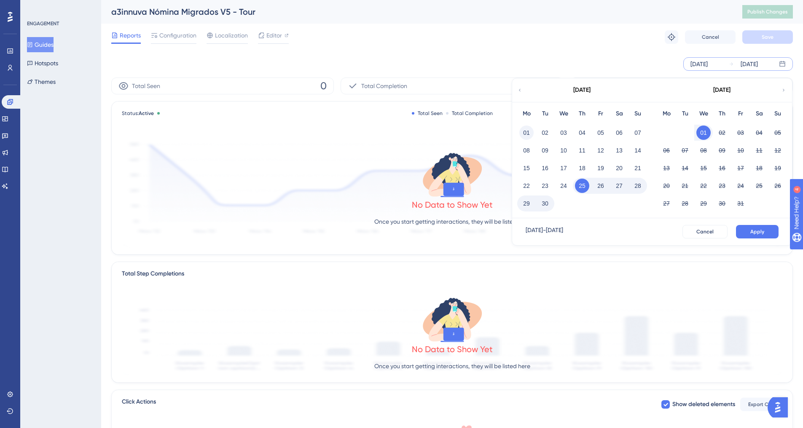
click at [530, 134] on button "01" at bounding box center [526, 133] width 14 height 14
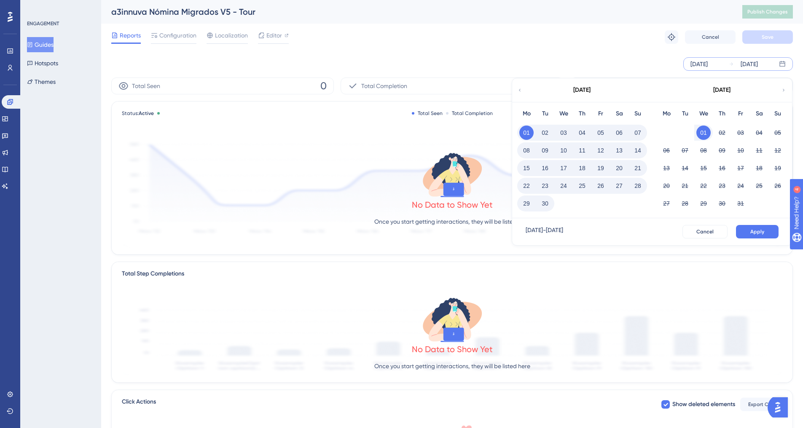
click at [548, 200] on button "30" at bounding box center [545, 203] width 14 height 14
click at [751, 232] on span "Apply" at bounding box center [757, 232] width 14 height 7
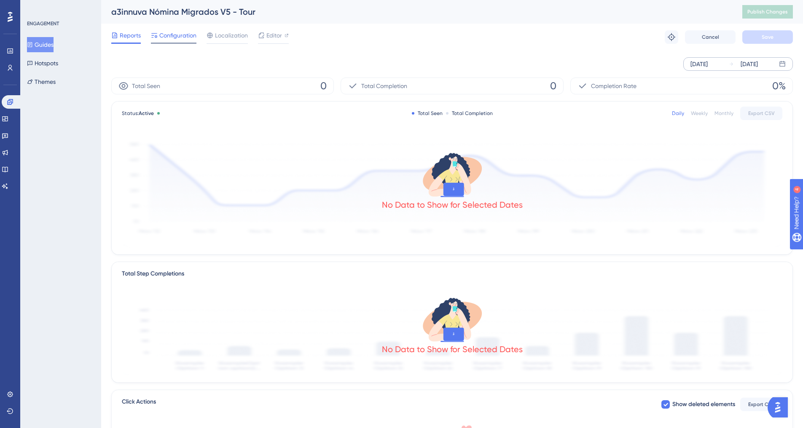
click at [168, 34] on span "Configuration" at bounding box center [177, 35] width 37 height 10
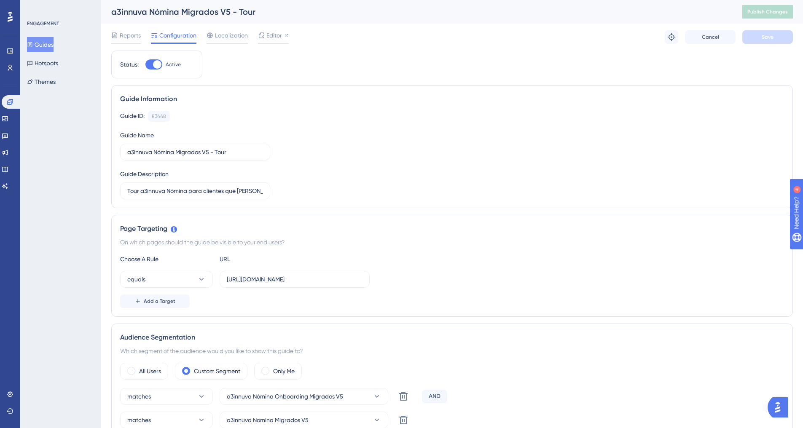
click at [43, 44] on button "Guides" at bounding box center [40, 44] width 27 height 15
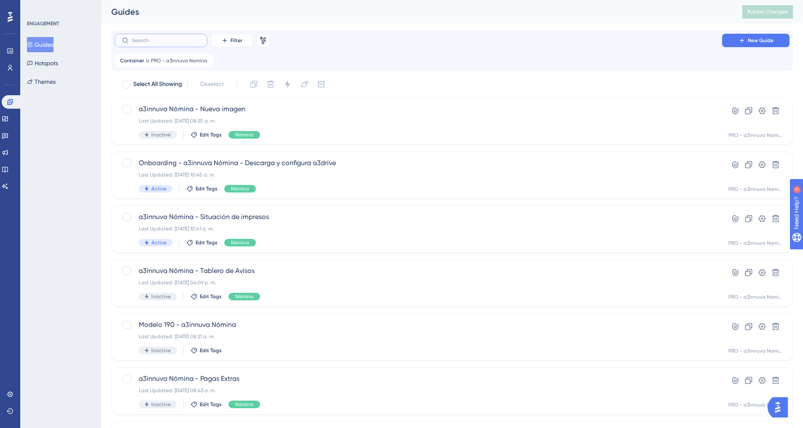
click at [172, 41] on input "text" at bounding box center [166, 41] width 68 height 6
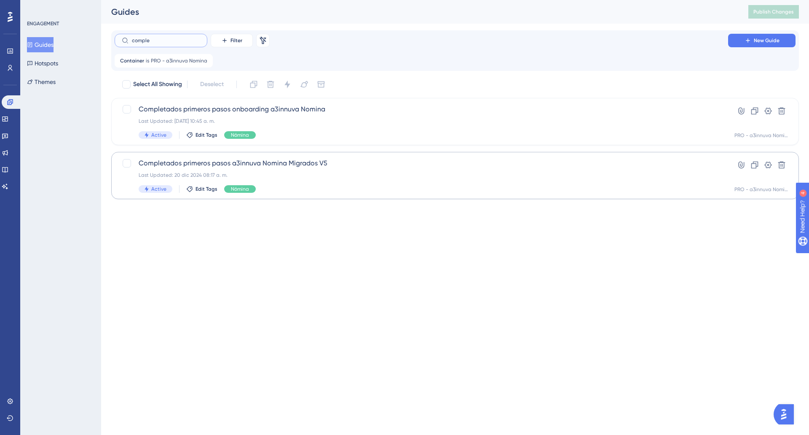
type input "comple"
click at [288, 179] on div "Completados primeros pasos a3innuva Nomina Migrados V5 Last Updated: 20 dic 202…" at bounding box center [422, 175] width 566 height 35
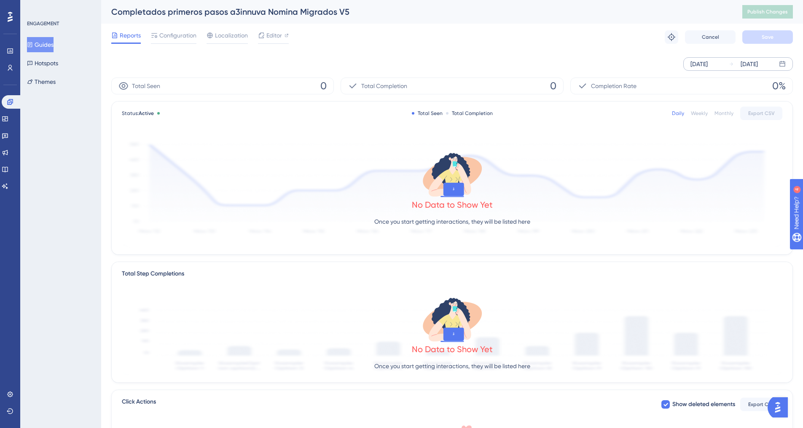
click at [708, 63] on div "[DATE]" at bounding box center [699, 64] width 17 height 10
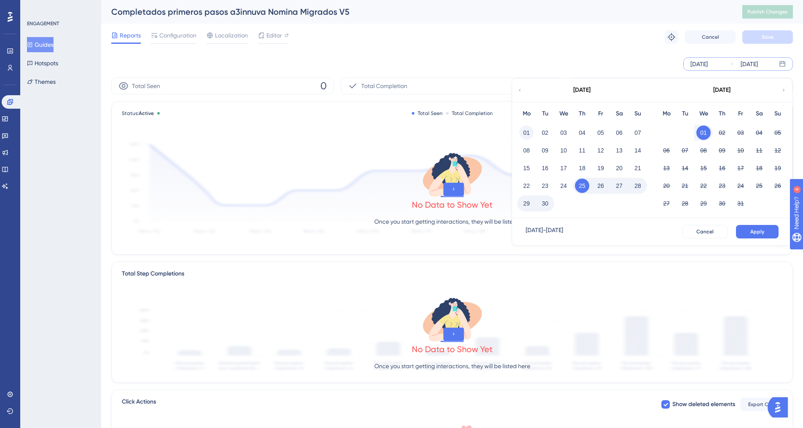
click at [530, 137] on button "01" at bounding box center [526, 133] width 14 height 14
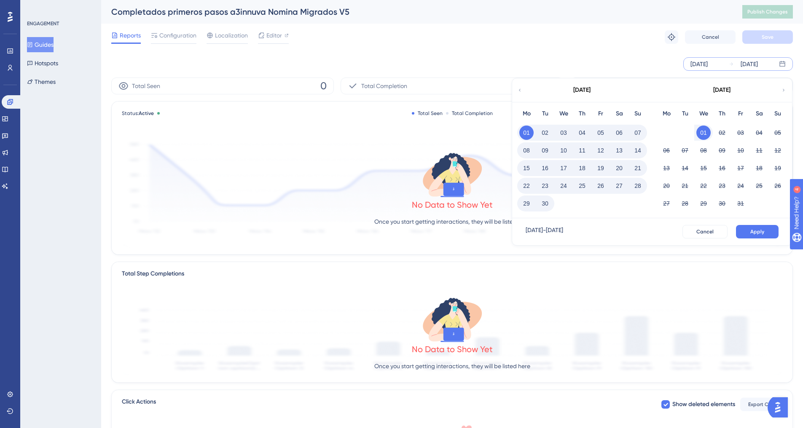
click at [547, 203] on button "30" at bounding box center [545, 203] width 14 height 14
click at [753, 228] on button "Apply" at bounding box center [757, 231] width 43 height 13
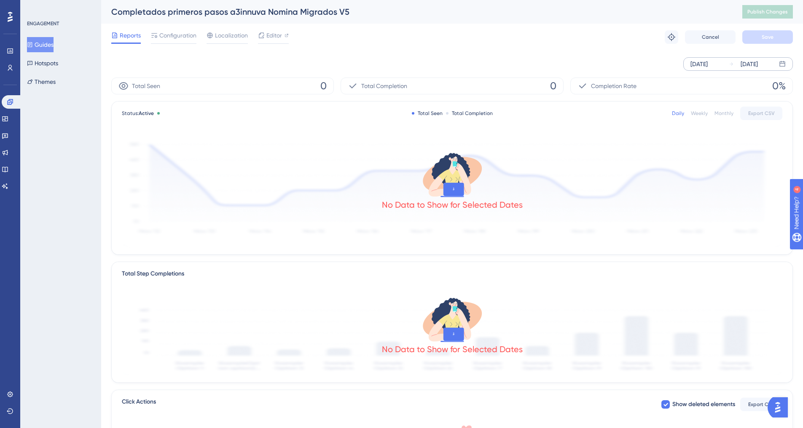
click at [48, 45] on button "Guides" at bounding box center [40, 44] width 27 height 15
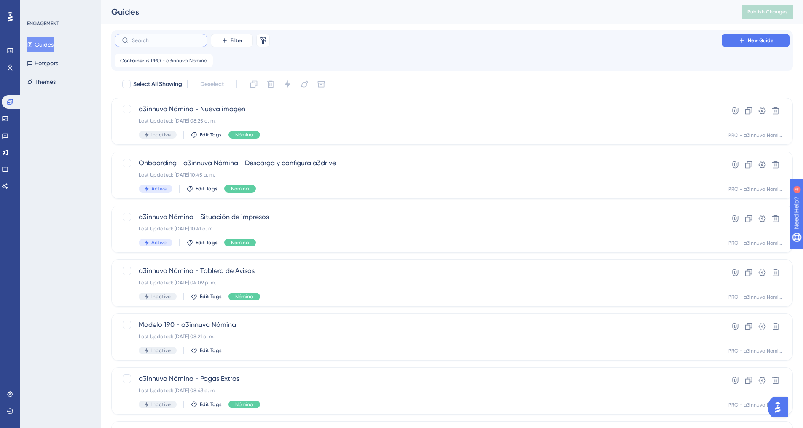
click at [168, 40] on input "text" at bounding box center [166, 41] width 68 height 6
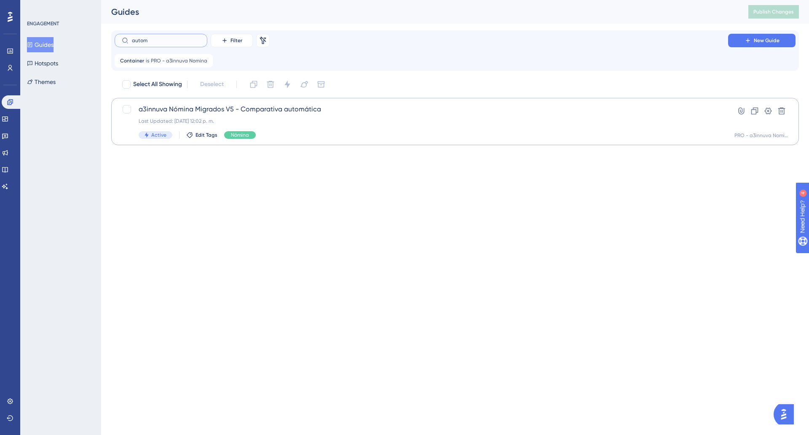
type input "autom"
click at [295, 116] on div "a3innuva Nómina Migrados V5 - Comparativa automática Last Updated: [DATE] 12:02…" at bounding box center [422, 121] width 566 height 35
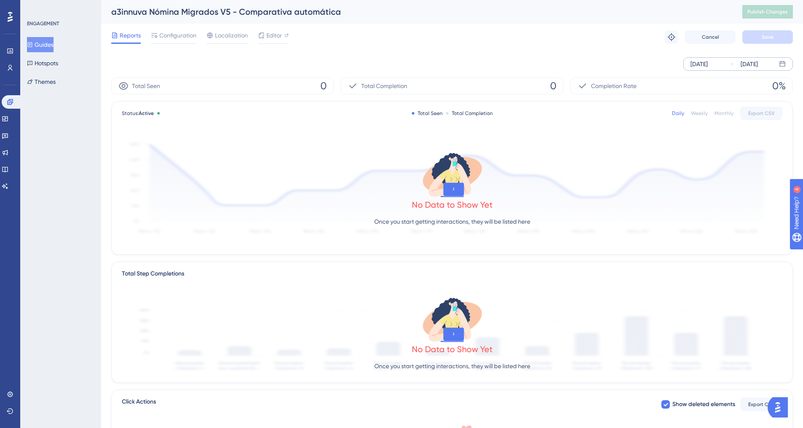
click at [729, 66] on div "[DATE] [DATE]" at bounding box center [738, 63] width 110 height 13
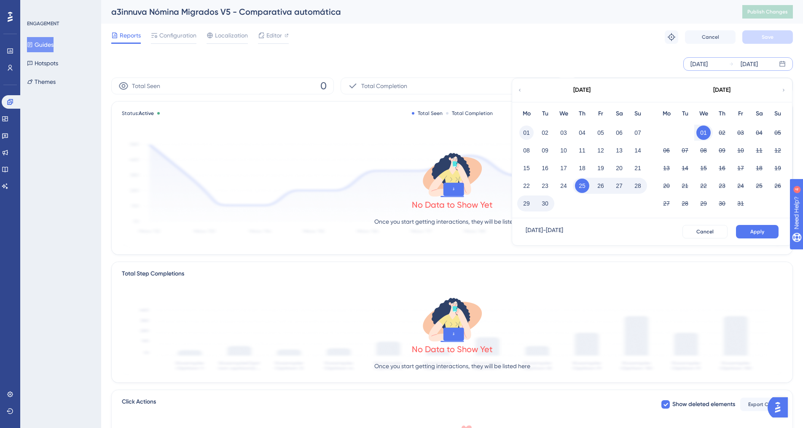
click at [528, 133] on button "01" at bounding box center [526, 133] width 14 height 14
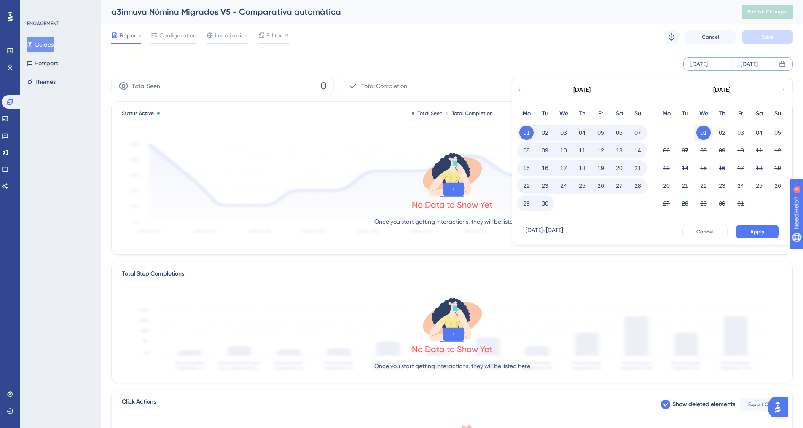
click at [549, 205] on button "30" at bounding box center [545, 203] width 14 height 14
click at [752, 232] on span "Apply" at bounding box center [757, 232] width 14 height 7
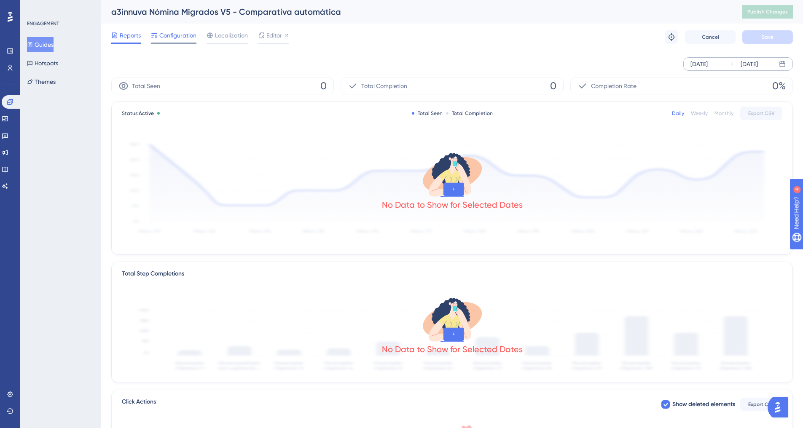
click at [187, 38] on span "Configuration" at bounding box center [177, 35] width 37 height 10
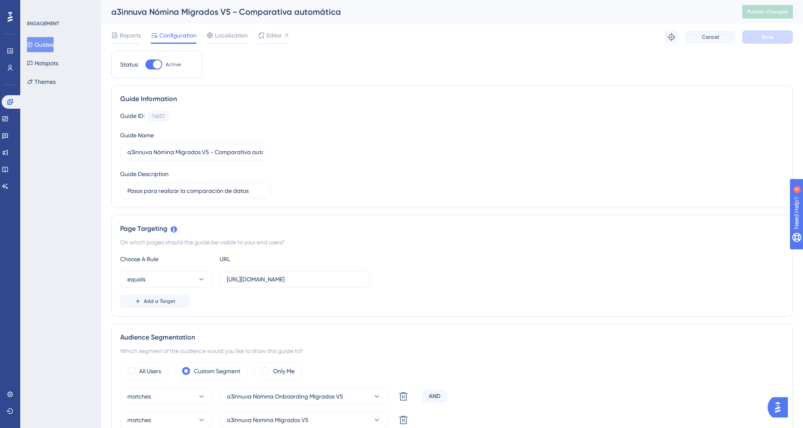
drag, startPoint x: 38, startPoint y: 45, endPoint x: 89, endPoint y: 48, distance: 51.2
click at [38, 45] on button "Guides" at bounding box center [40, 44] width 27 height 15
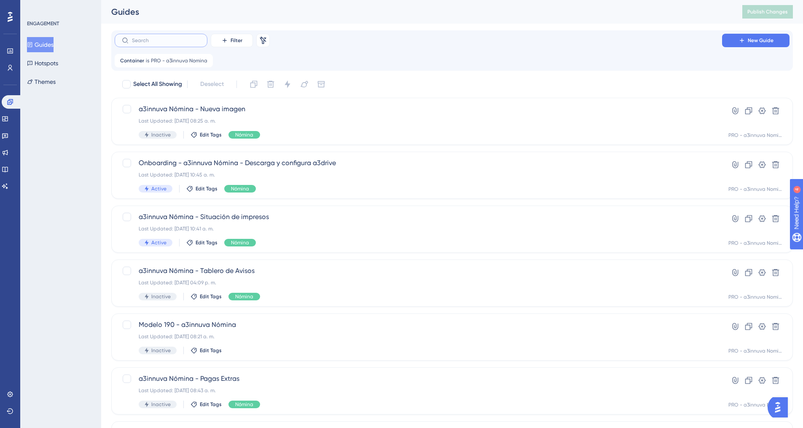
click at [161, 42] on input "text" at bounding box center [166, 41] width 68 height 6
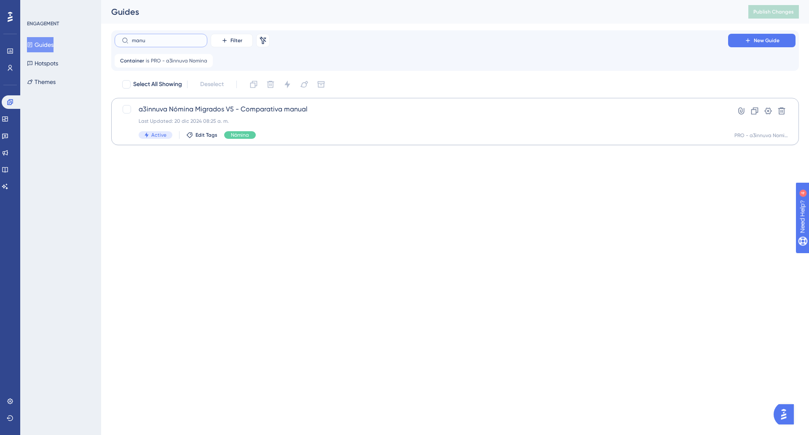
type input "manu"
click at [302, 124] on div "Last Updated: 20 dic 2024 08:25 a. m." at bounding box center [422, 121] width 566 height 7
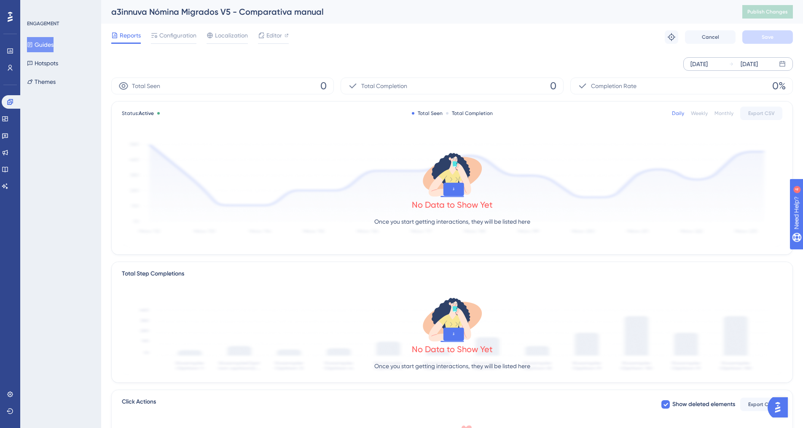
click at [733, 66] on icon at bounding box center [731, 64] width 5 height 5
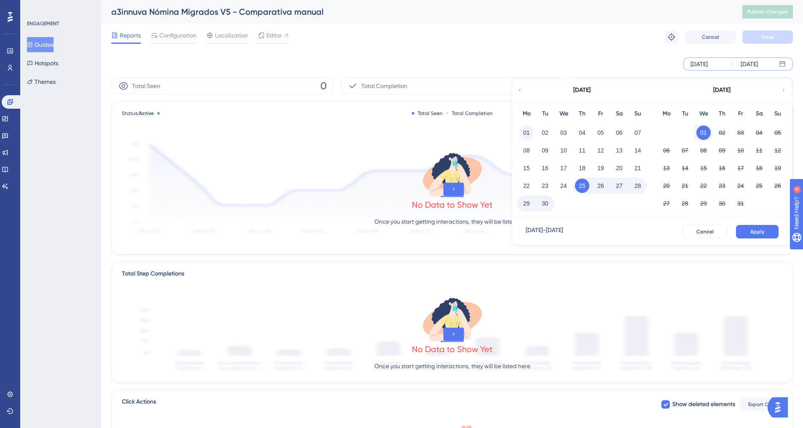
click at [525, 132] on button "01" at bounding box center [526, 133] width 14 height 14
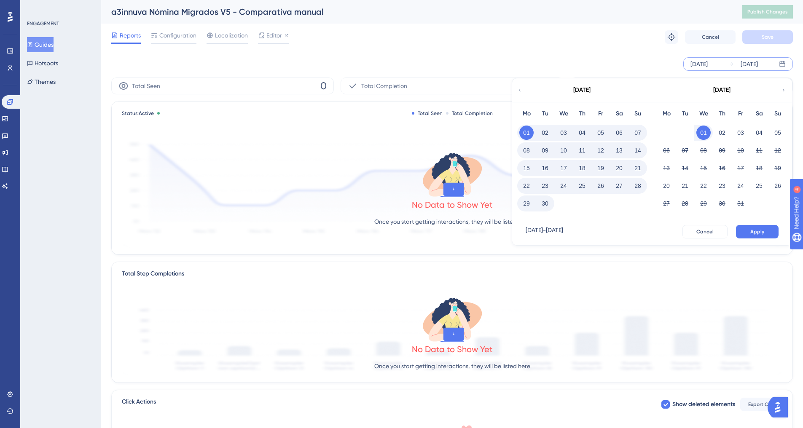
click at [544, 202] on button "30" at bounding box center [545, 203] width 14 height 14
click at [763, 235] on span "Apply" at bounding box center [757, 232] width 14 height 7
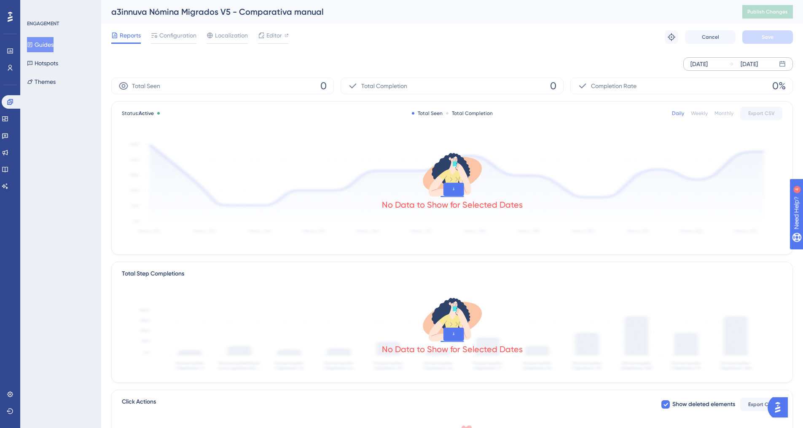
drag, startPoint x: 50, startPoint y: 47, endPoint x: 204, endPoint y: 48, distance: 153.9
click at [50, 47] on button "Guides" at bounding box center [40, 44] width 27 height 15
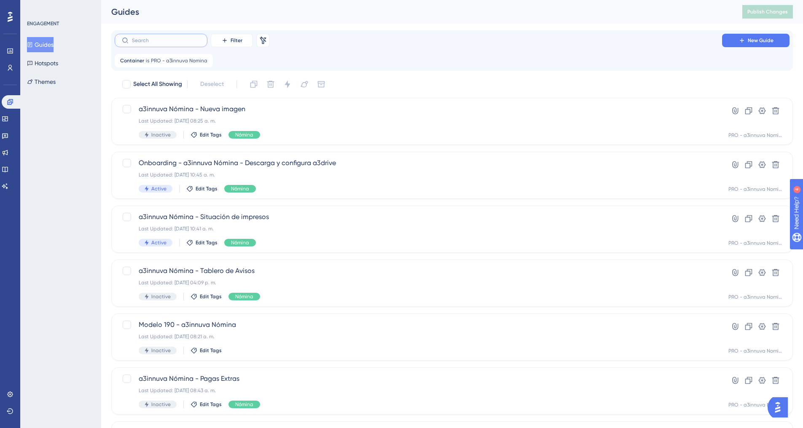
click at [162, 43] on input "text" at bounding box center [166, 41] width 68 height 6
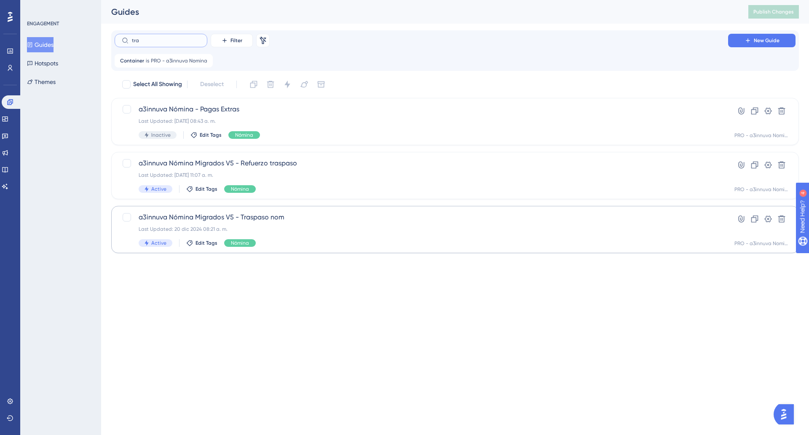
type input "tra"
click at [299, 222] on div "a3innuva Nómina Migrados V5 - Traspaso nom Last Updated: 20 dic 2024 08:21 a. m…" at bounding box center [422, 229] width 566 height 35
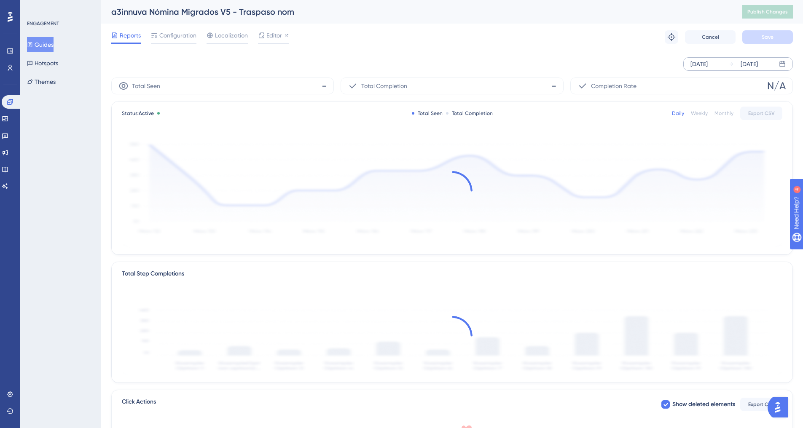
click at [748, 65] on div "[DATE]" at bounding box center [749, 64] width 17 height 10
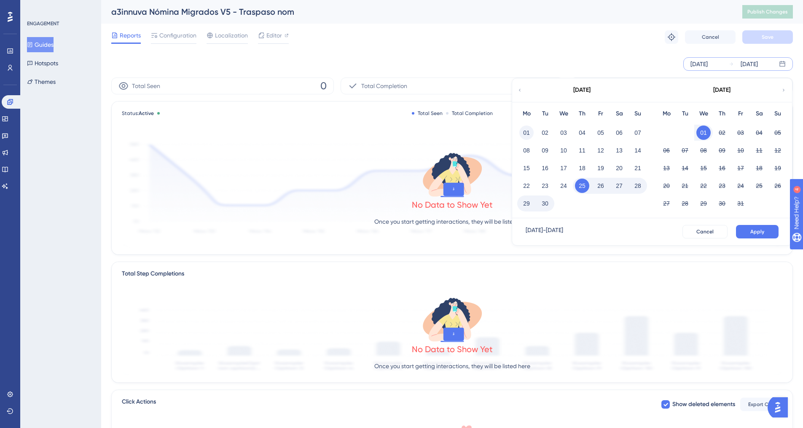
click at [530, 130] on button "01" at bounding box center [526, 133] width 14 height 14
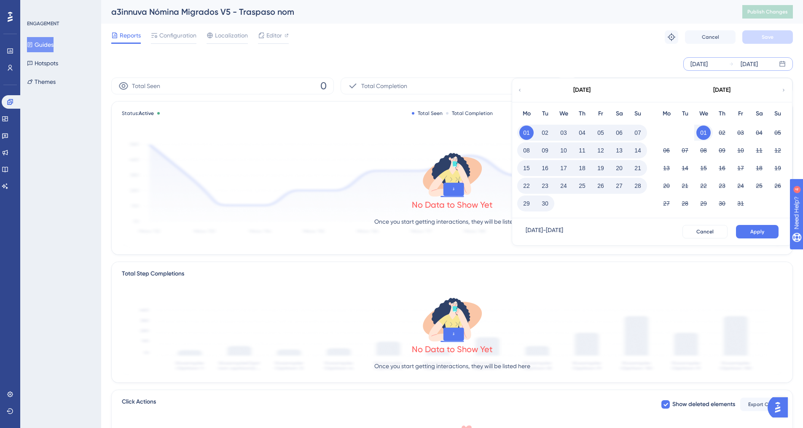
click at [544, 209] on button "30" at bounding box center [545, 203] width 14 height 14
click at [763, 234] on span "Apply" at bounding box center [757, 232] width 14 height 7
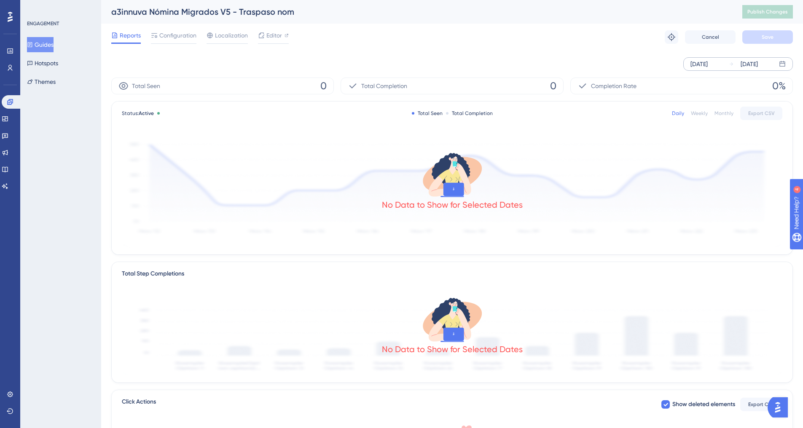
click at [43, 46] on button "Guides" at bounding box center [40, 44] width 27 height 15
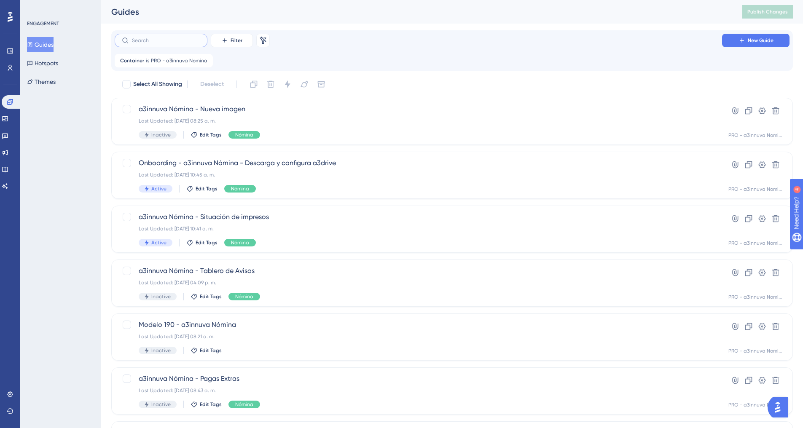
click at [183, 40] on input "text" at bounding box center [166, 41] width 68 height 6
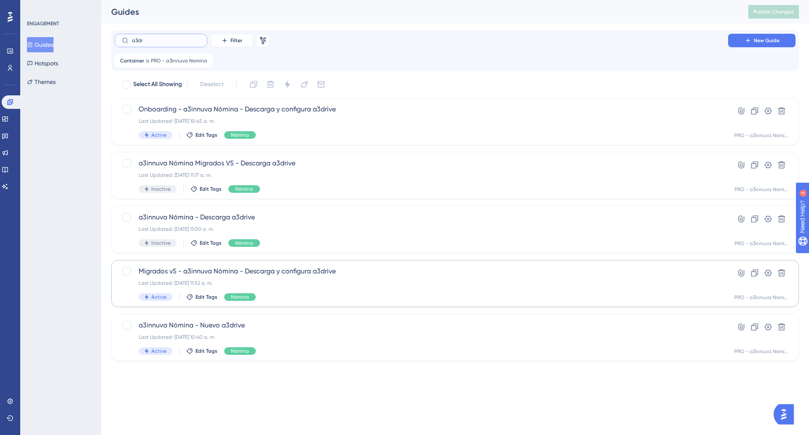
type input "a3dr"
click at [322, 270] on span "Migrados v5 - a3innuva Nómina - Descarga y configura a3drive" at bounding box center [422, 271] width 566 height 10
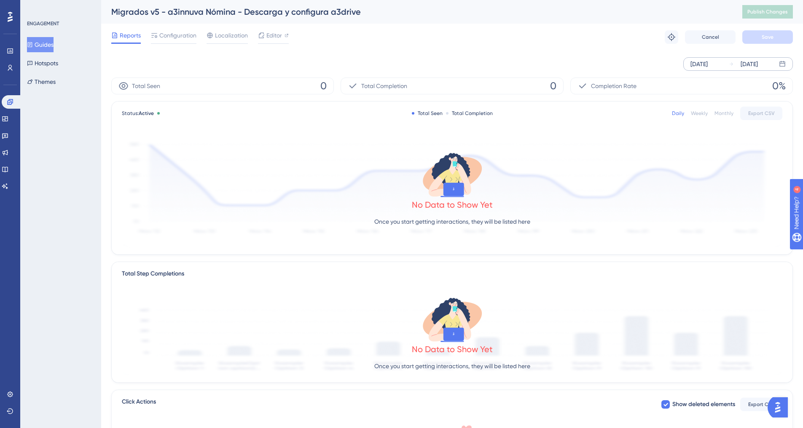
click at [738, 62] on div "[DATE]" at bounding box center [743, 64] width 29 height 10
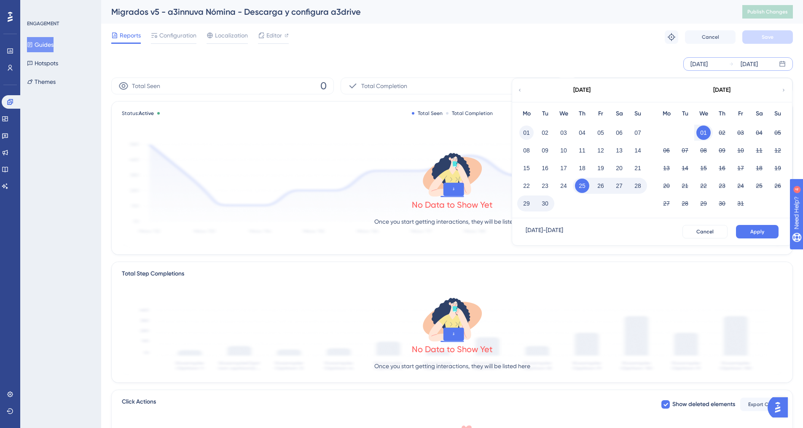
click at [527, 132] on button "01" at bounding box center [526, 133] width 14 height 14
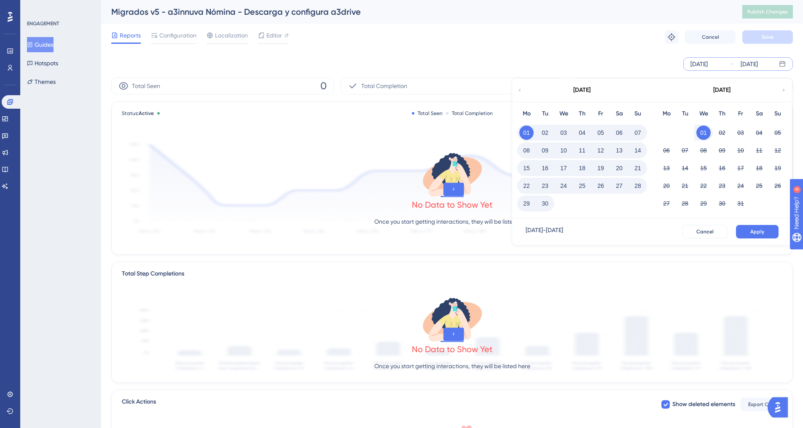
click at [548, 205] on button "30" at bounding box center [545, 203] width 14 height 14
click at [764, 236] on button "Apply" at bounding box center [757, 231] width 43 height 13
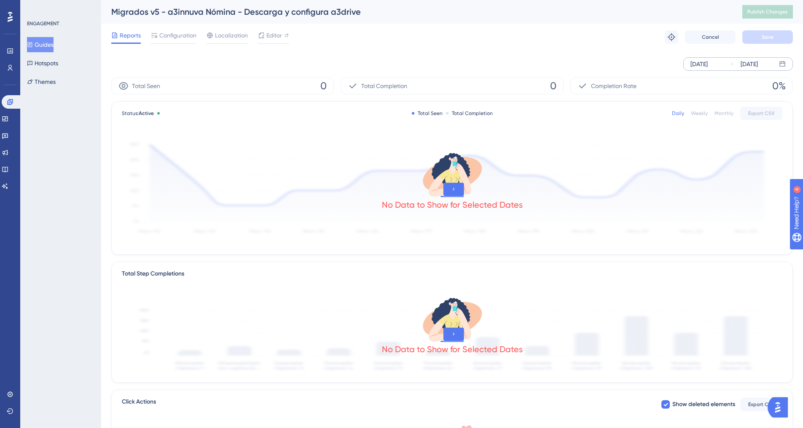
drag, startPoint x: 50, startPoint y: 40, endPoint x: 156, endPoint y: 55, distance: 107.3
click at [50, 40] on button "Guides" at bounding box center [40, 44] width 27 height 15
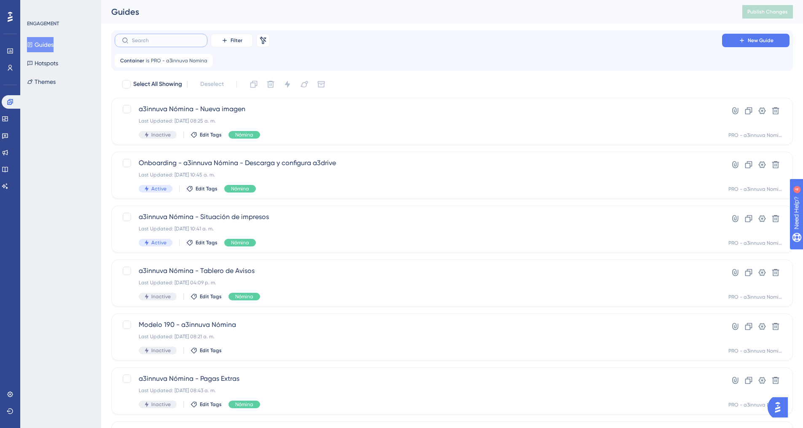
click at [162, 43] on input "text" at bounding box center [166, 41] width 68 height 6
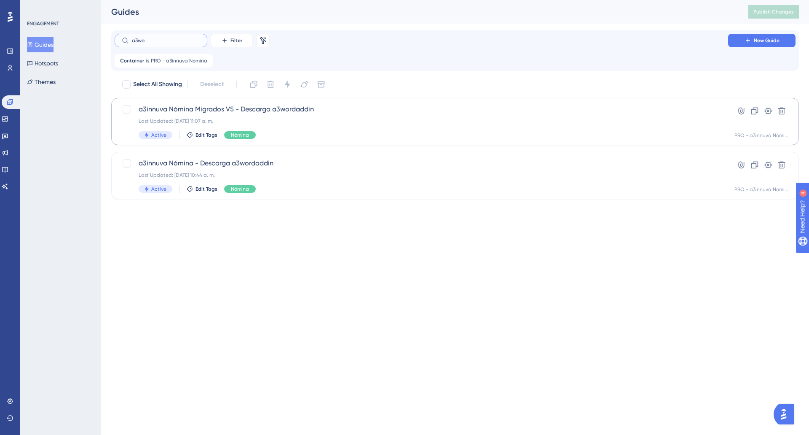
type input "a3wo"
click at [332, 115] on div "a3innuva Nómina Migrados V5 - Descarga a3wordaddin Last Updated: [DATE] 11:07 a…" at bounding box center [422, 121] width 566 height 35
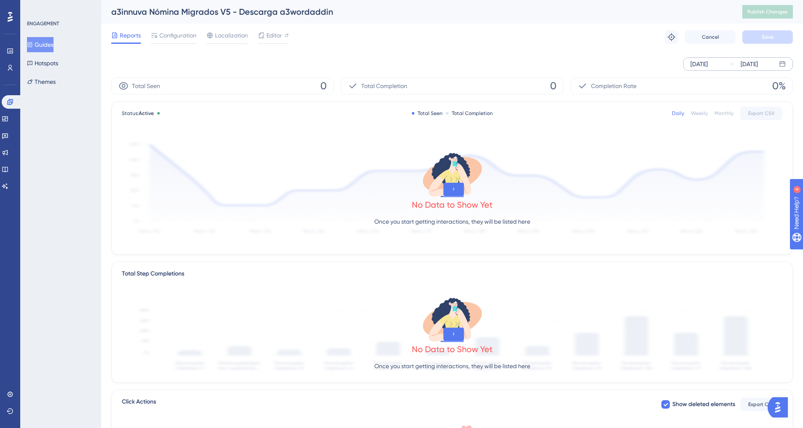
click at [708, 65] on div "[DATE]" at bounding box center [699, 64] width 17 height 10
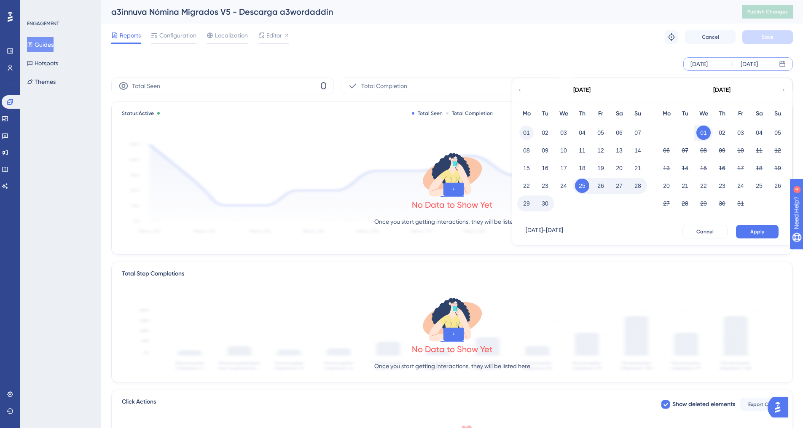
click at [525, 132] on button "01" at bounding box center [526, 133] width 14 height 14
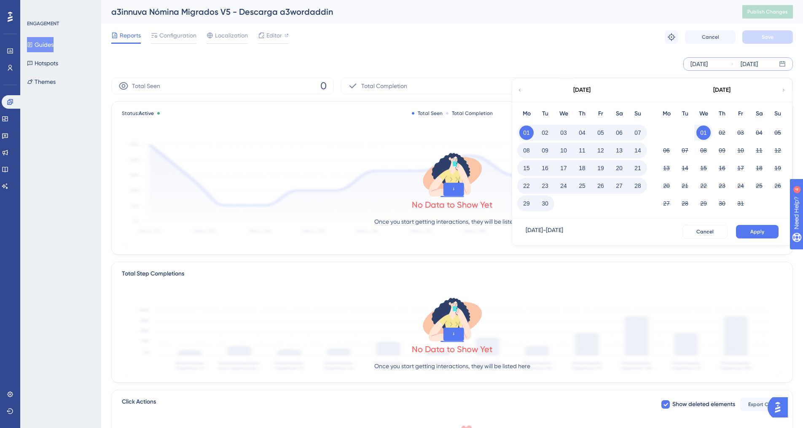
click at [548, 206] on button "30" at bounding box center [545, 203] width 14 height 14
click at [764, 230] on button "Apply" at bounding box center [757, 231] width 43 height 13
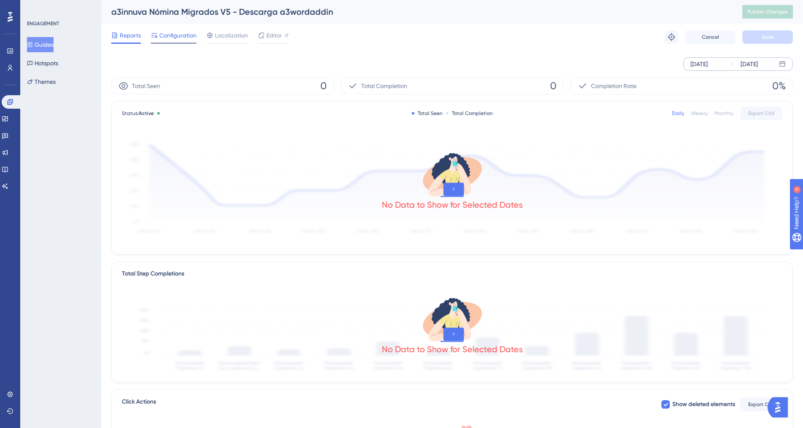
click at [171, 37] on span "Configuration" at bounding box center [177, 35] width 37 height 10
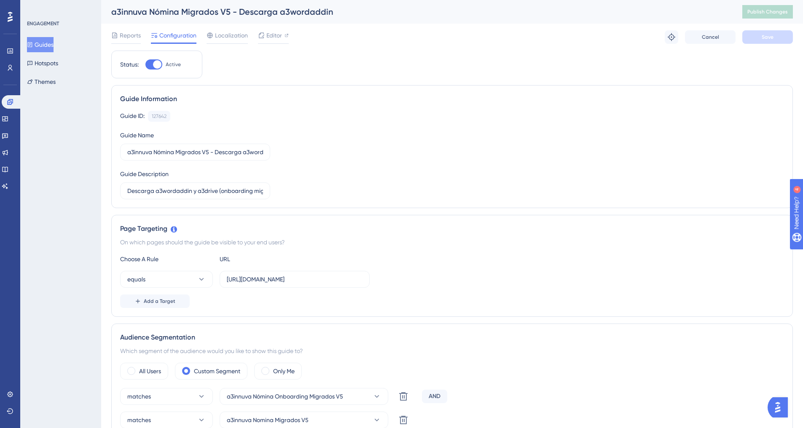
click at [48, 47] on button "Guides" at bounding box center [40, 44] width 27 height 15
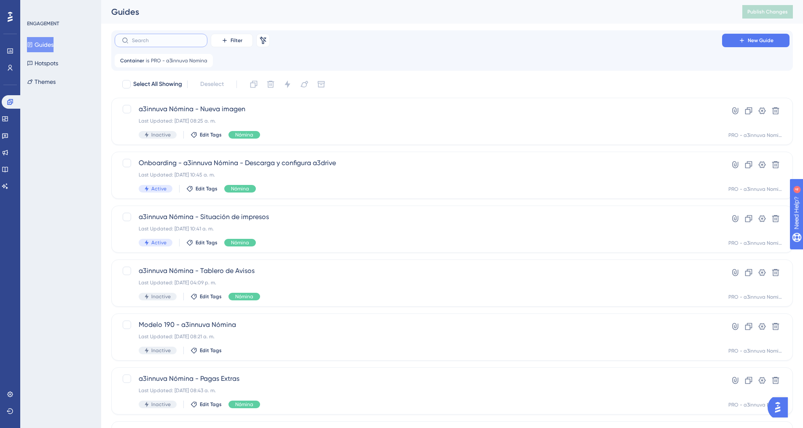
click at [153, 41] on input "text" at bounding box center [166, 41] width 68 height 6
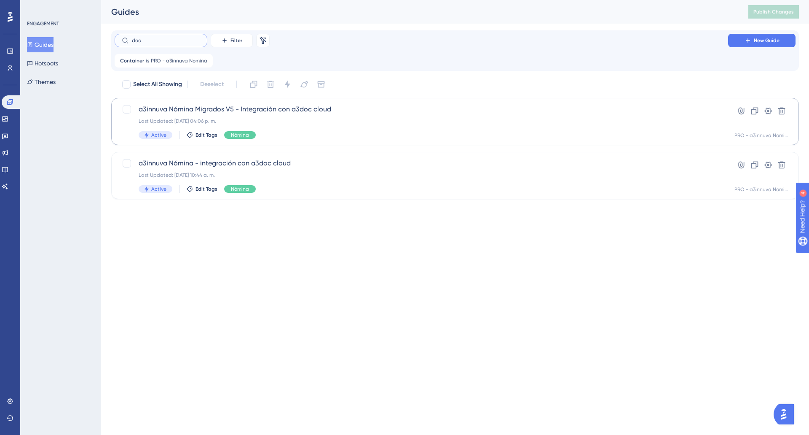
type input "doc"
click at [320, 121] on div "Last Updated: [DATE] 04:06 p. m." at bounding box center [422, 121] width 566 height 7
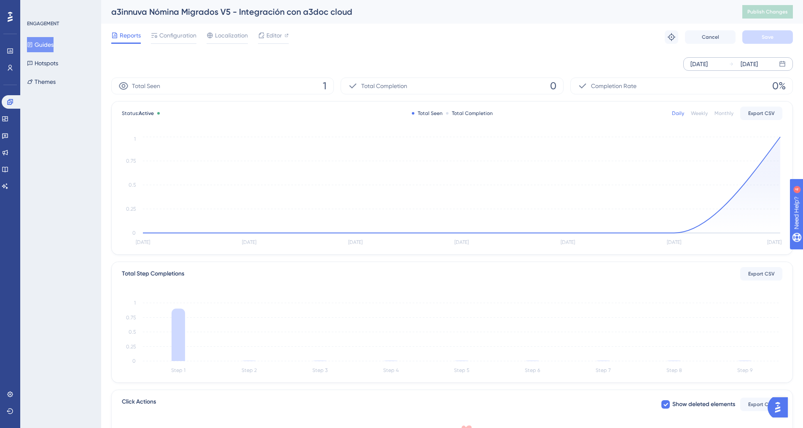
click at [749, 64] on div "[DATE]" at bounding box center [749, 64] width 17 height 10
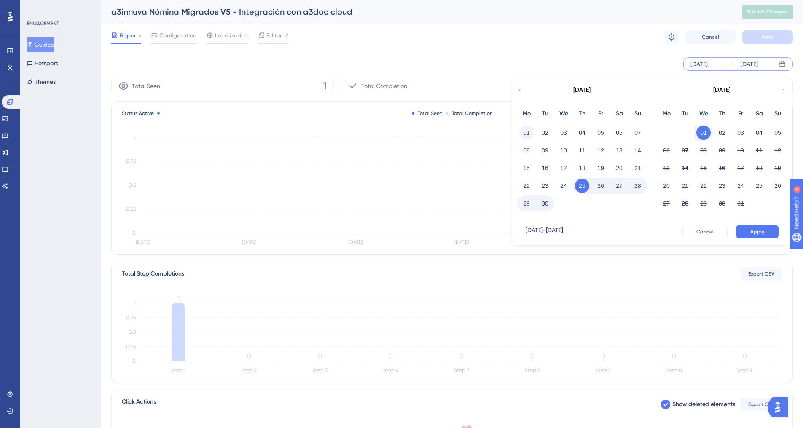
click at [527, 133] on button "01" at bounding box center [526, 133] width 14 height 14
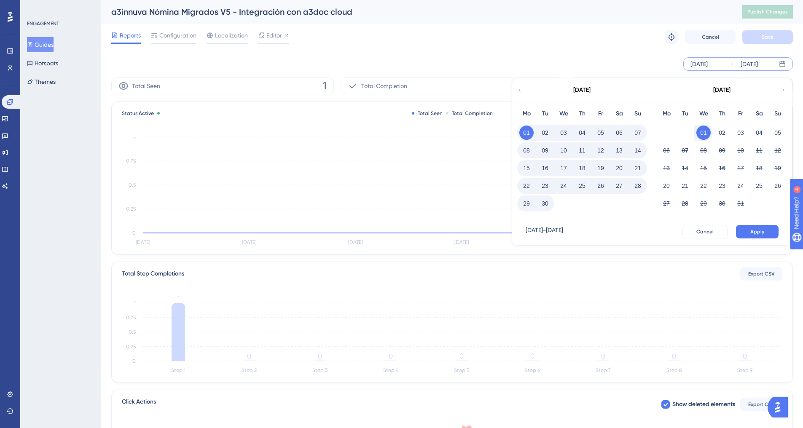
click at [545, 205] on button "30" at bounding box center [545, 203] width 14 height 14
click at [760, 231] on span "Apply" at bounding box center [757, 232] width 14 height 7
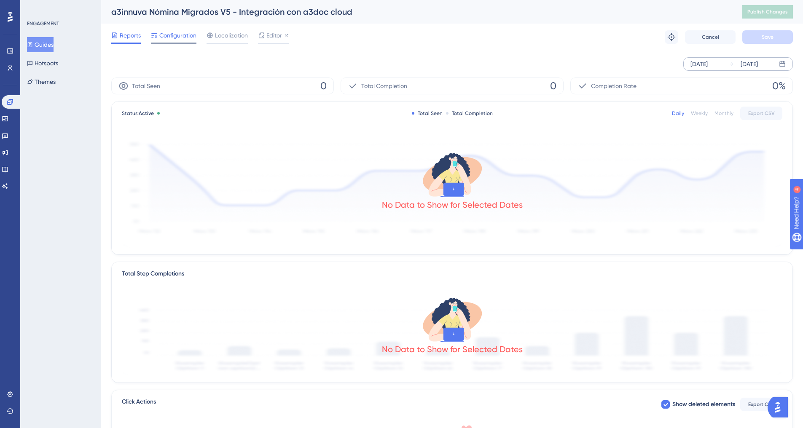
click at [180, 39] on span "Configuration" at bounding box center [177, 35] width 37 height 10
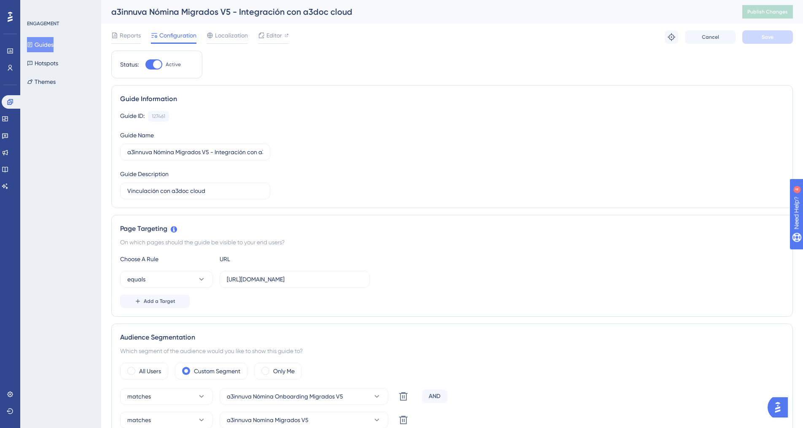
drag, startPoint x: 41, startPoint y: 44, endPoint x: 109, endPoint y: 44, distance: 67.9
click at [41, 44] on button "Guides" at bounding box center [40, 44] width 27 height 15
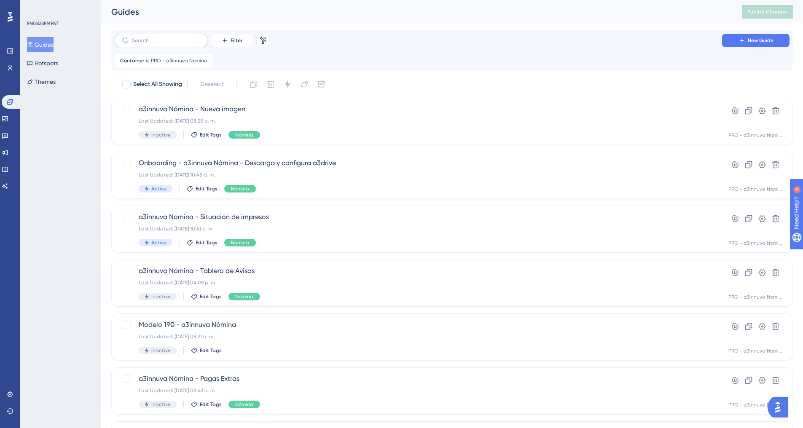
click at [189, 43] on label at bounding box center [161, 40] width 93 height 13
click at [189, 43] on input "text" at bounding box center [166, 41] width 68 height 6
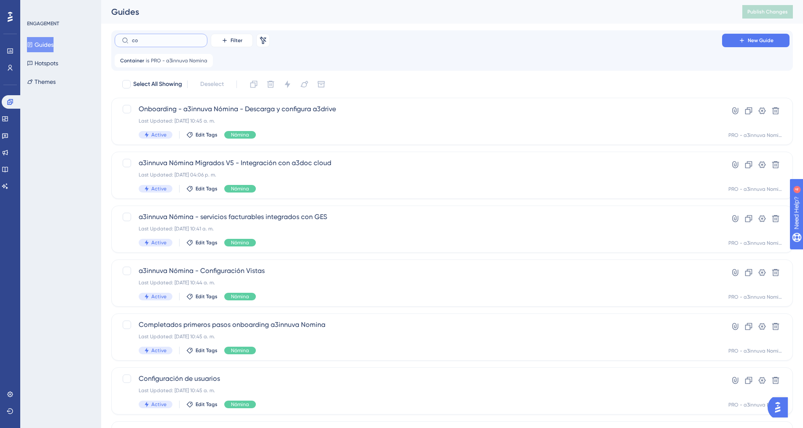
type input "cov"
checkbox input "true"
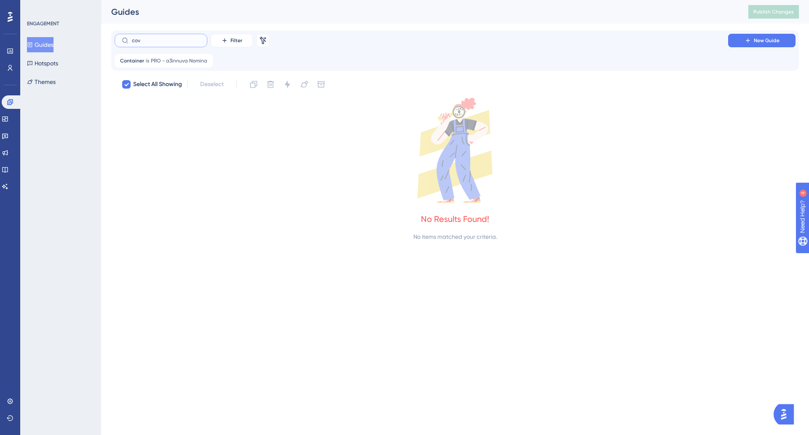
type input "co"
checkbox input "false"
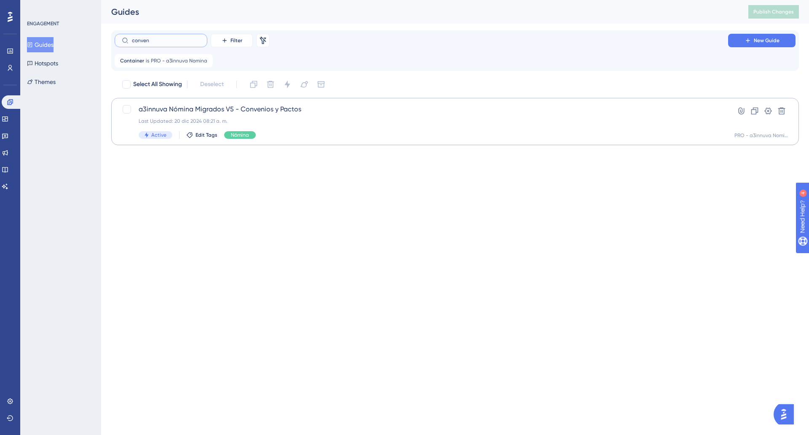
type input "conven"
click at [330, 117] on div "a3innuva Nómina Migrados V5 - Convenios y Pactos Last Updated: 20 dic 2024 08:2…" at bounding box center [422, 121] width 566 height 35
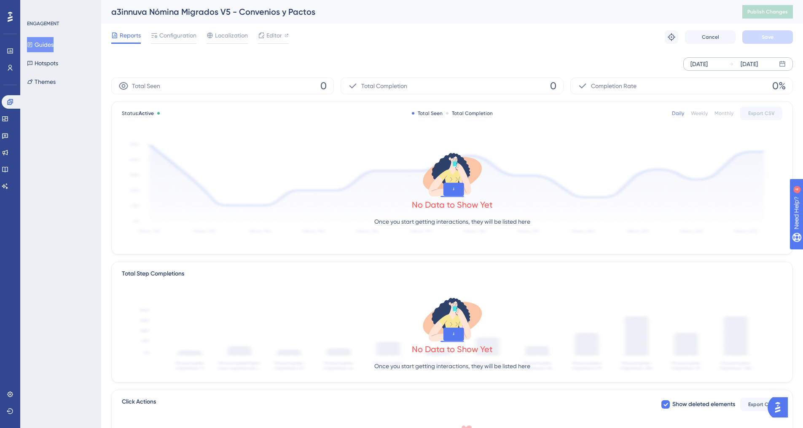
click at [708, 66] on div "[DATE]" at bounding box center [699, 64] width 17 height 10
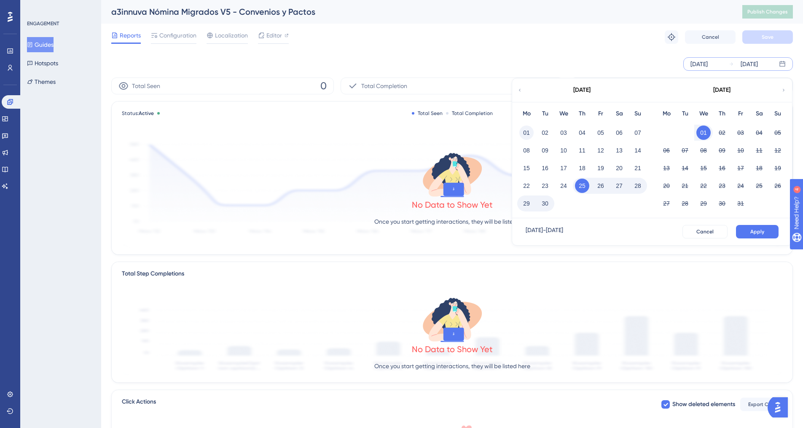
click at [529, 134] on button "01" at bounding box center [526, 133] width 14 height 14
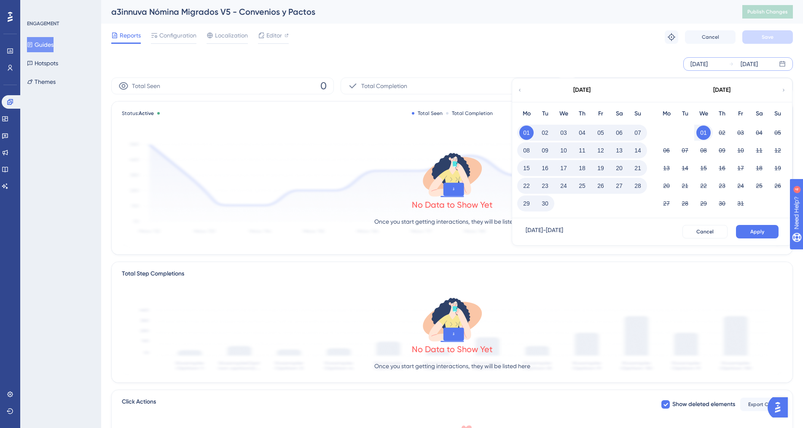
click at [554, 202] on div "29 30" at bounding box center [582, 203] width 130 height 18
click at [546, 203] on button "30" at bounding box center [545, 203] width 14 height 14
click at [761, 230] on span "Apply" at bounding box center [757, 232] width 14 height 7
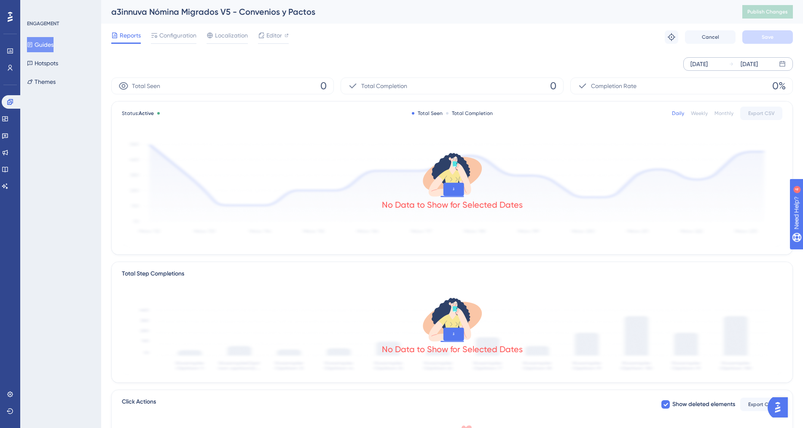
click at [32, 46] on icon at bounding box center [30, 44] width 5 height 5
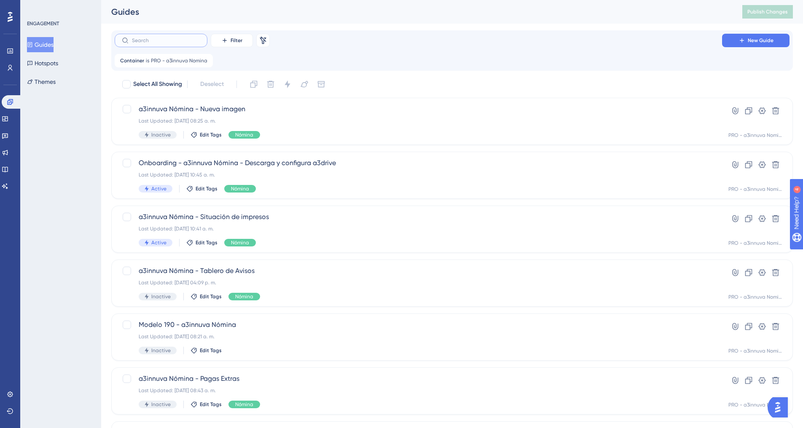
click at [147, 38] on input "text" at bounding box center [166, 41] width 68 height 6
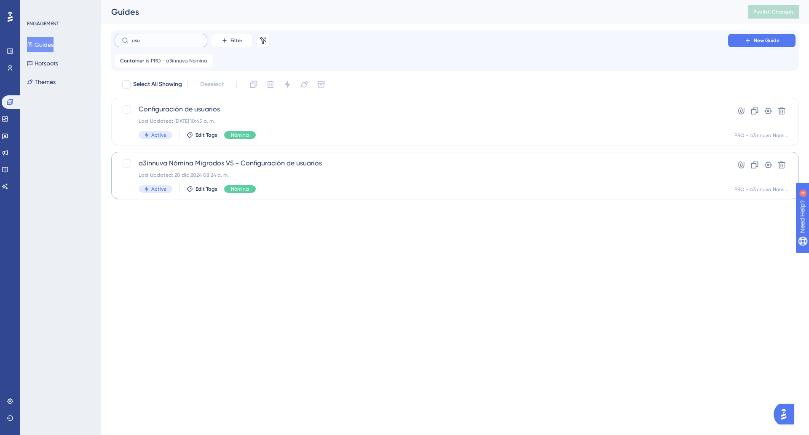
type input "usu"
click at [338, 175] on div "Last Updated: 20 dic 2024 08:24 a. m." at bounding box center [422, 175] width 566 height 7
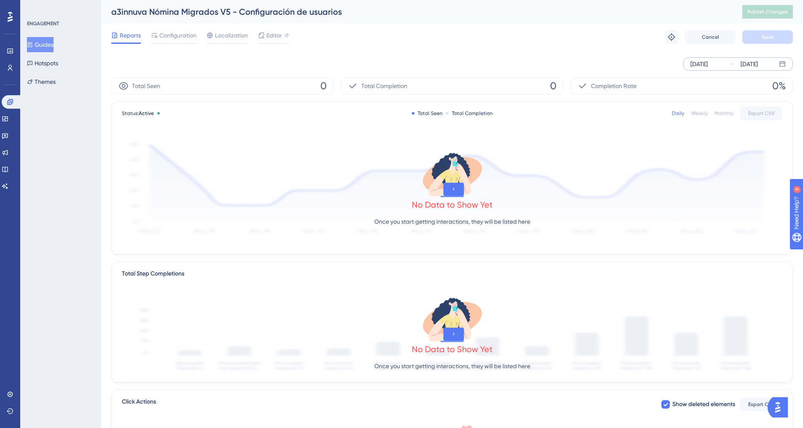
drag, startPoint x: 734, startPoint y: 59, endPoint x: 734, endPoint y: 66, distance: 6.8
click at [734, 59] on div "[DATE]" at bounding box center [743, 64] width 29 height 10
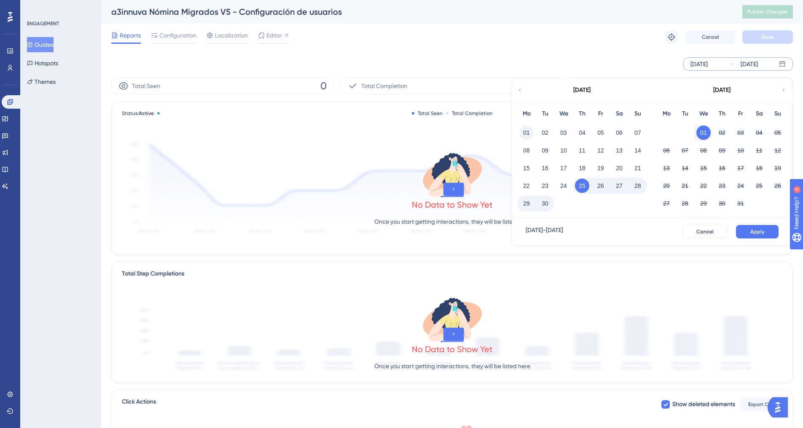
click at [525, 134] on button "01" at bounding box center [526, 133] width 14 height 14
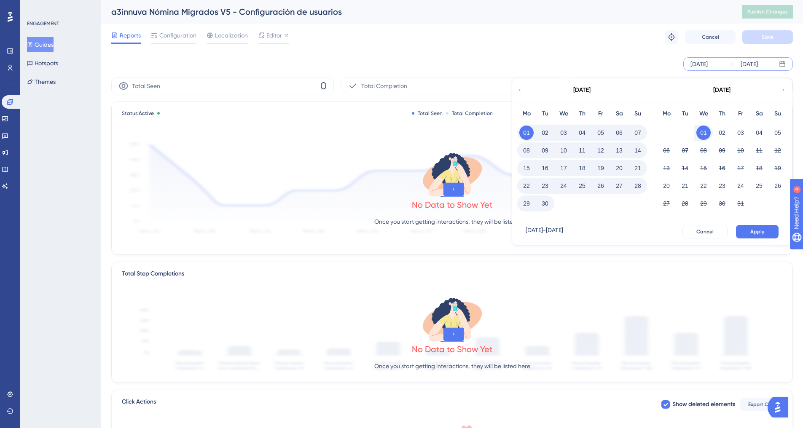
click at [549, 203] on button "30" at bounding box center [545, 203] width 14 height 14
click at [755, 227] on button "Apply" at bounding box center [757, 231] width 43 height 13
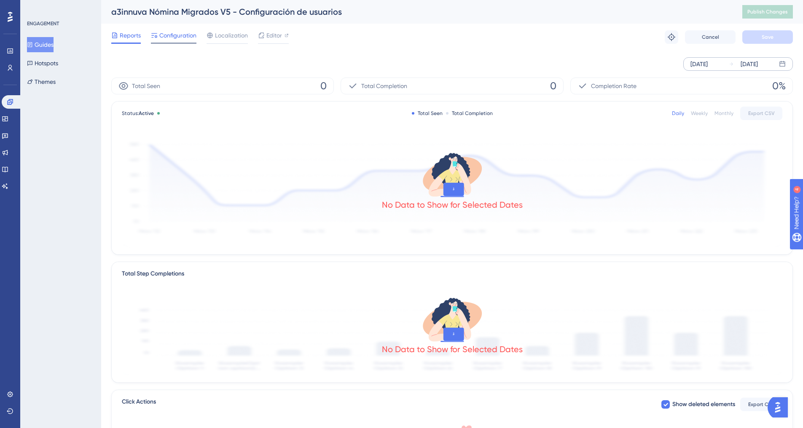
click at [167, 36] on span "Configuration" at bounding box center [177, 35] width 37 height 10
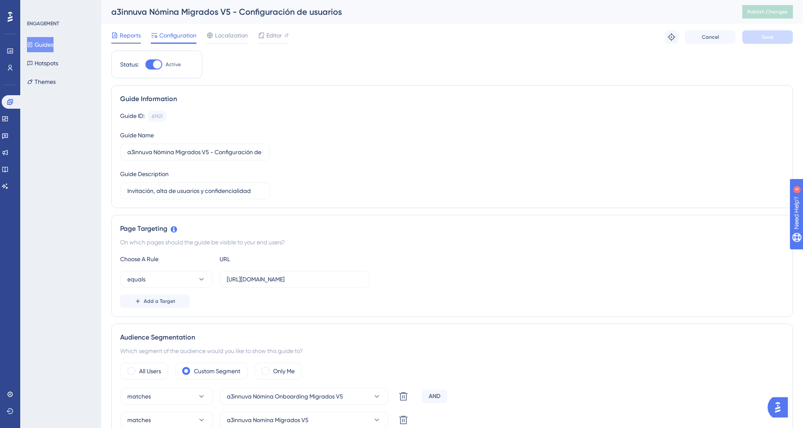
click at [132, 38] on span "Reports" at bounding box center [130, 35] width 21 height 10
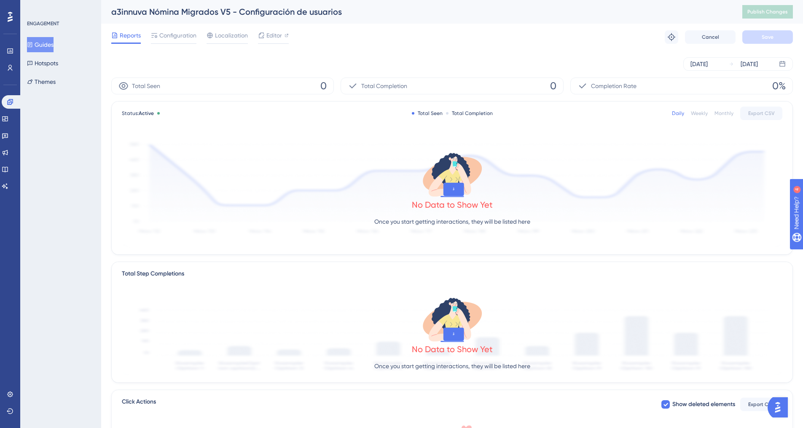
drag, startPoint x: 38, startPoint y: 39, endPoint x: 77, endPoint y: 39, distance: 38.4
click at [38, 39] on button "Guides" at bounding box center [40, 44] width 27 height 15
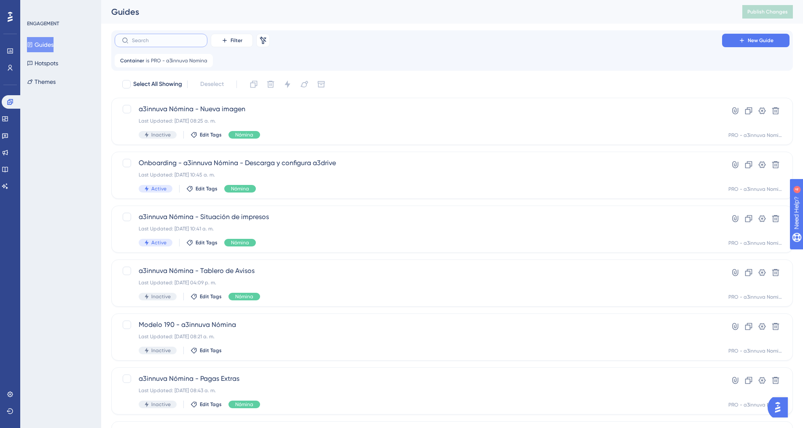
click at [179, 42] on input "text" at bounding box center [166, 41] width 68 height 6
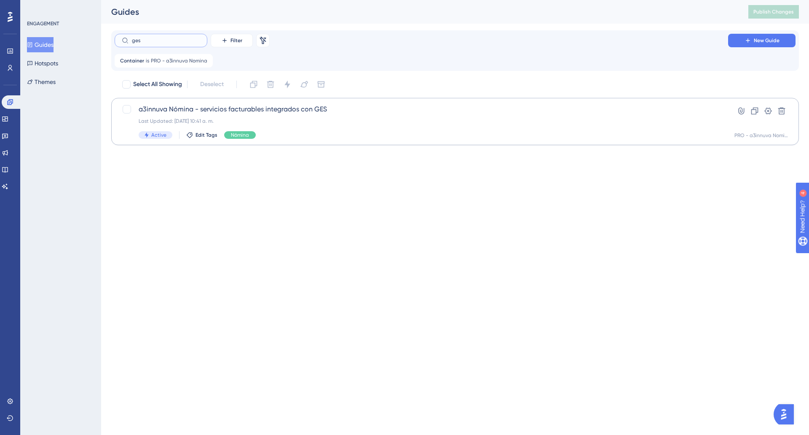
type input "ges"
click at [363, 126] on div "a3innuva Nómina - servicios facturables integrados con GES Last Updated: [DATE]…" at bounding box center [422, 121] width 566 height 35
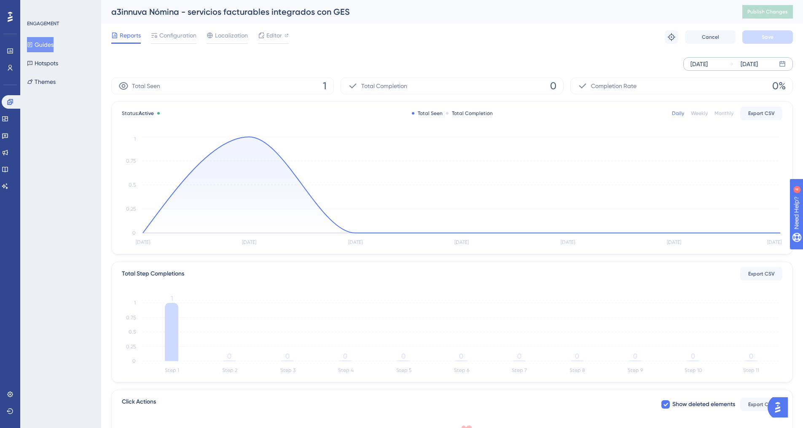
click at [734, 69] on div "[DATE]" at bounding box center [743, 64] width 29 height 10
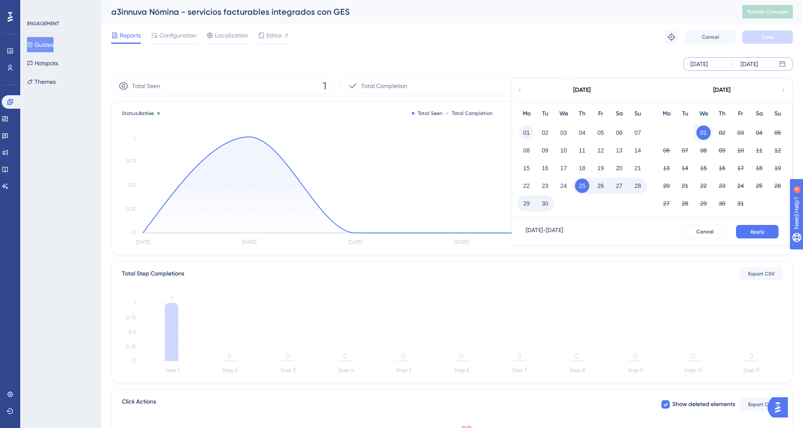
click at [526, 133] on button "01" at bounding box center [526, 133] width 14 height 14
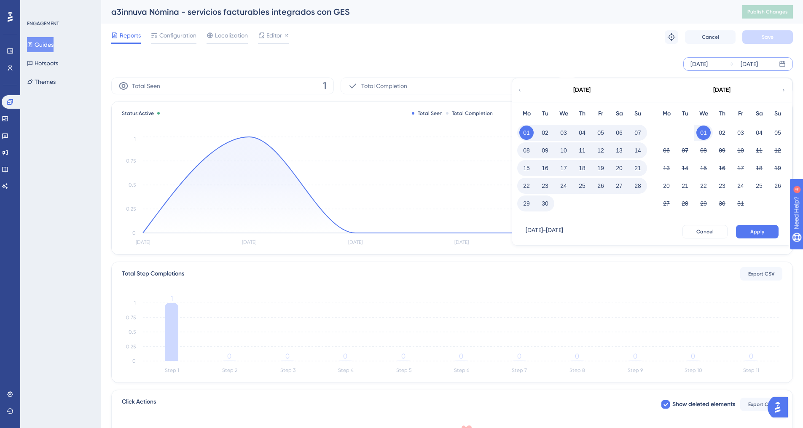
click at [546, 202] on button "30" at bounding box center [545, 203] width 14 height 14
click at [741, 234] on button "Apply" at bounding box center [757, 231] width 43 height 13
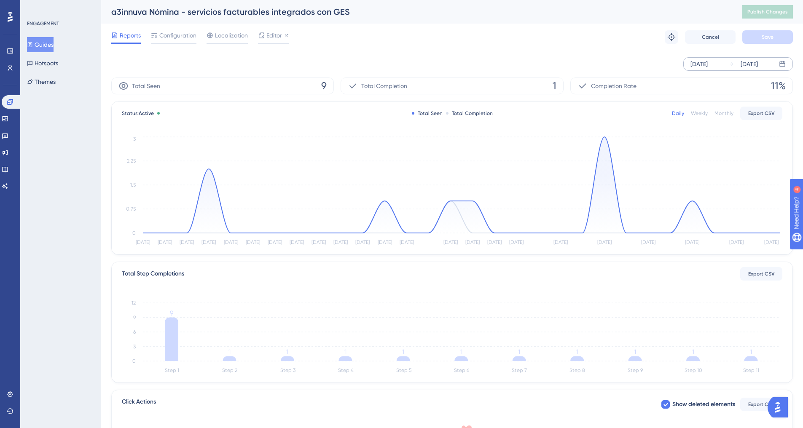
drag, startPoint x: 41, startPoint y: 42, endPoint x: 189, endPoint y: 45, distance: 147.6
click at [41, 42] on button "Guides" at bounding box center [40, 44] width 27 height 15
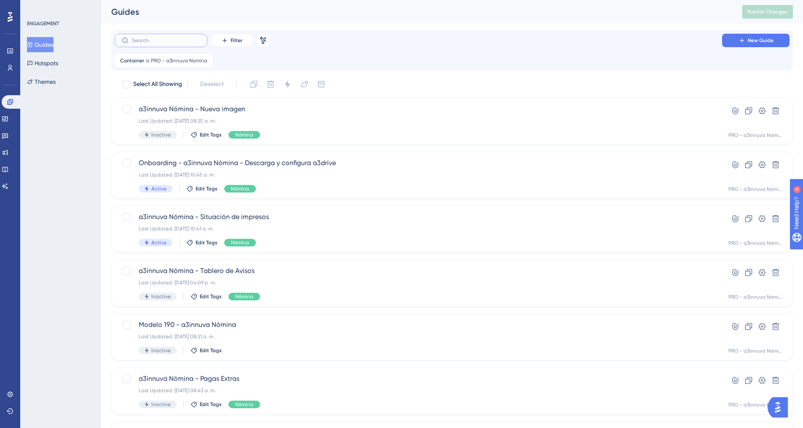
click at [171, 40] on input "text" at bounding box center [166, 41] width 68 height 6
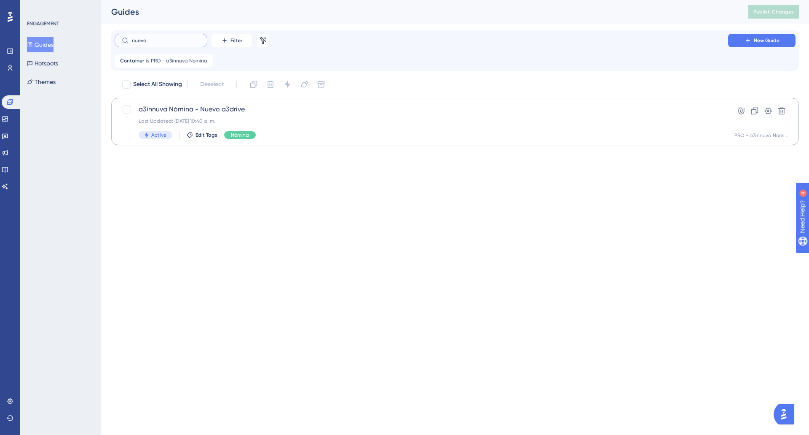
type input "nuevo"
click at [257, 111] on span "a3innuva Nómina - Nuevo a3drive" at bounding box center [422, 109] width 566 height 10
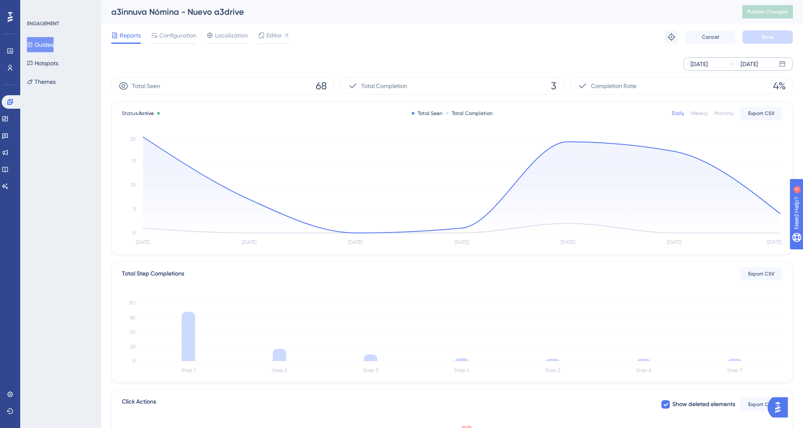
click at [741, 65] on div "[DATE]" at bounding box center [749, 64] width 17 height 10
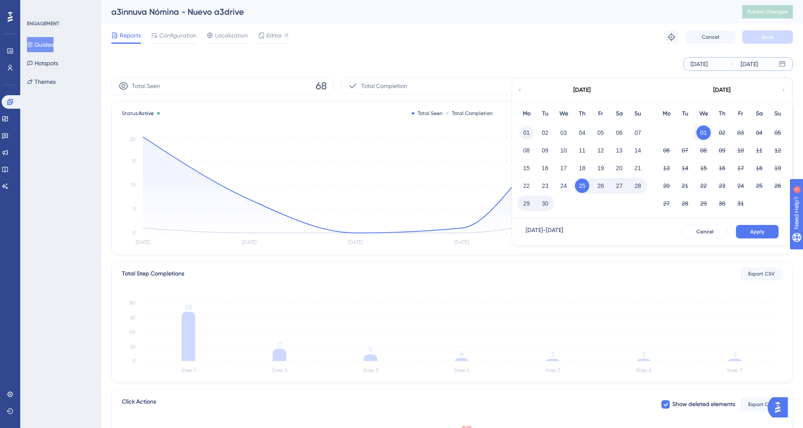
click at [533, 134] on button "01" at bounding box center [526, 133] width 14 height 14
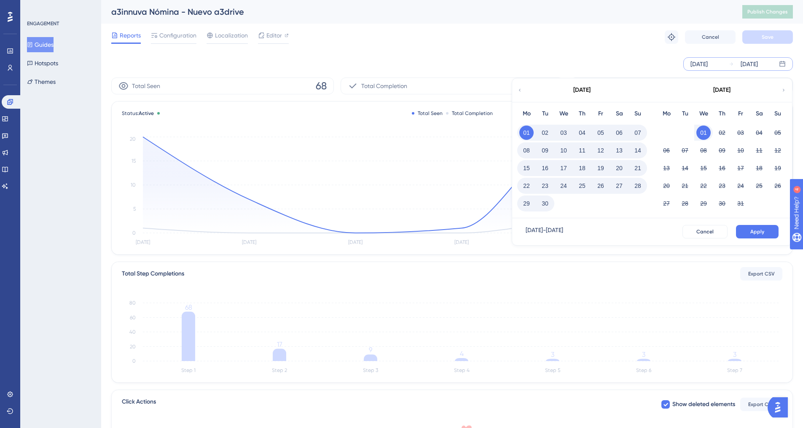
click at [548, 199] on button "30" at bounding box center [545, 203] width 14 height 14
click at [754, 228] on button "Apply" at bounding box center [757, 231] width 43 height 13
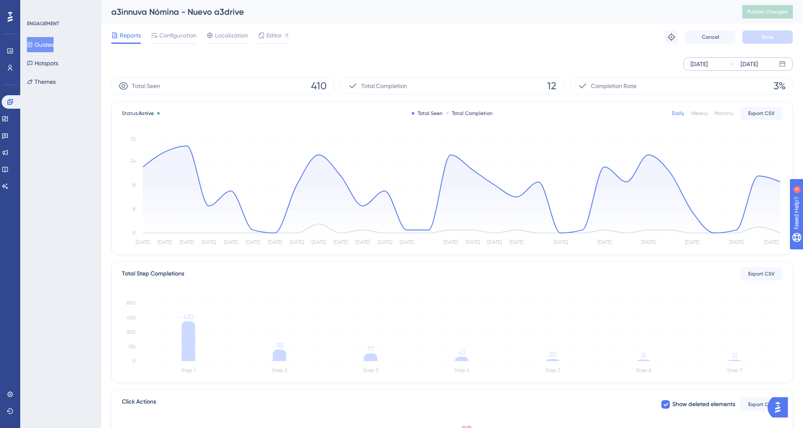
drag, startPoint x: 49, startPoint y: 43, endPoint x: 74, endPoint y: 48, distance: 25.2
click at [49, 43] on button "Guides" at bounding box center [40, 44] width 27 height 15
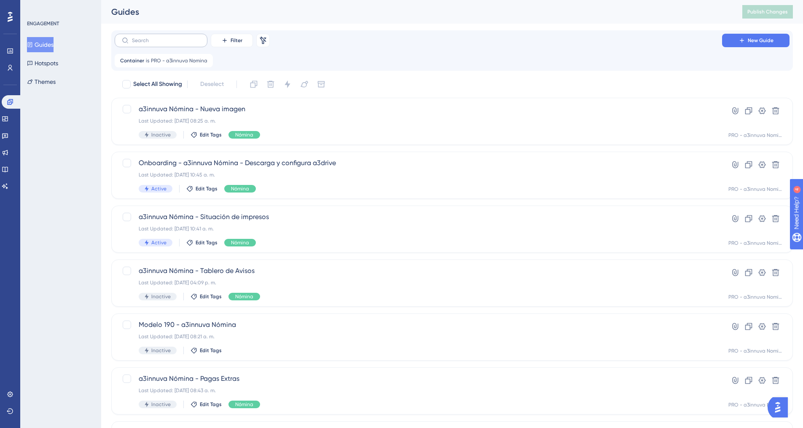
click at [172, 35] on label at bounding box center [161, 40] width 93 height 13
click at [172, 38] on input "text" at bounding box center [166, 41] width 68 height 6
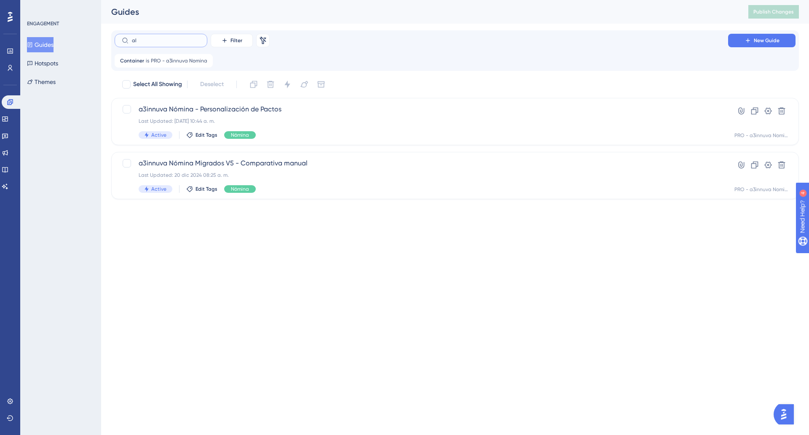
type input "alt"
checkbox input "true"
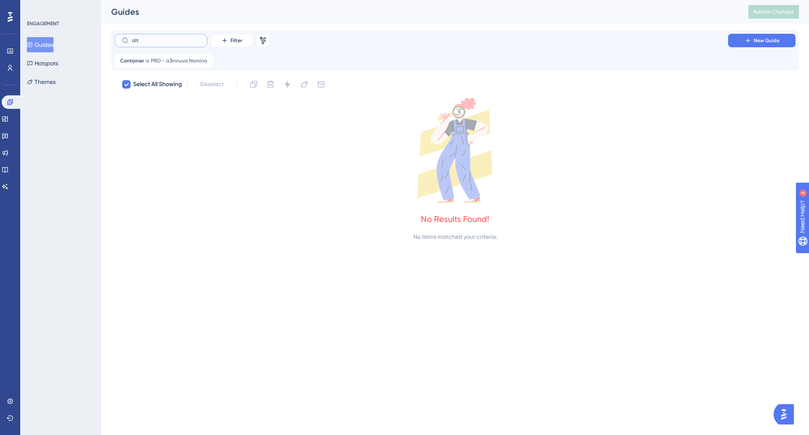
type input "al"
checkbox input "false"
type input "a"
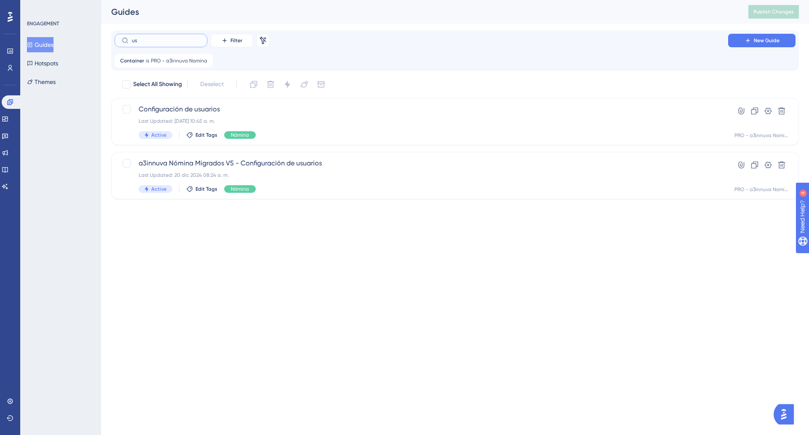
type input "u"
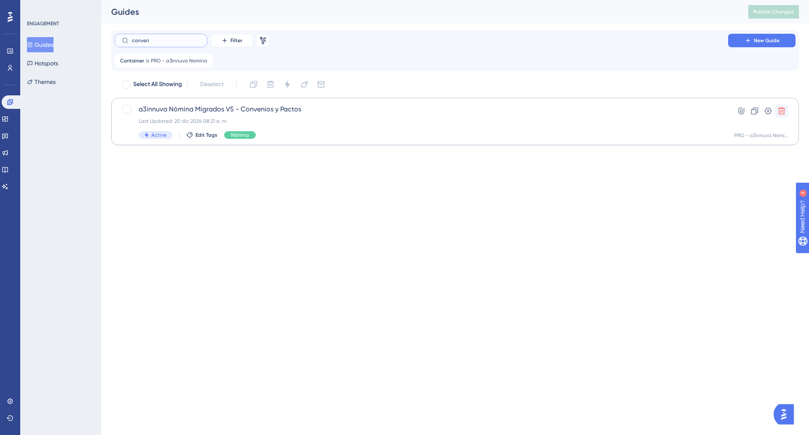
type input "conven"
